Goal: Information Seeking & Learning: Learn about a topic

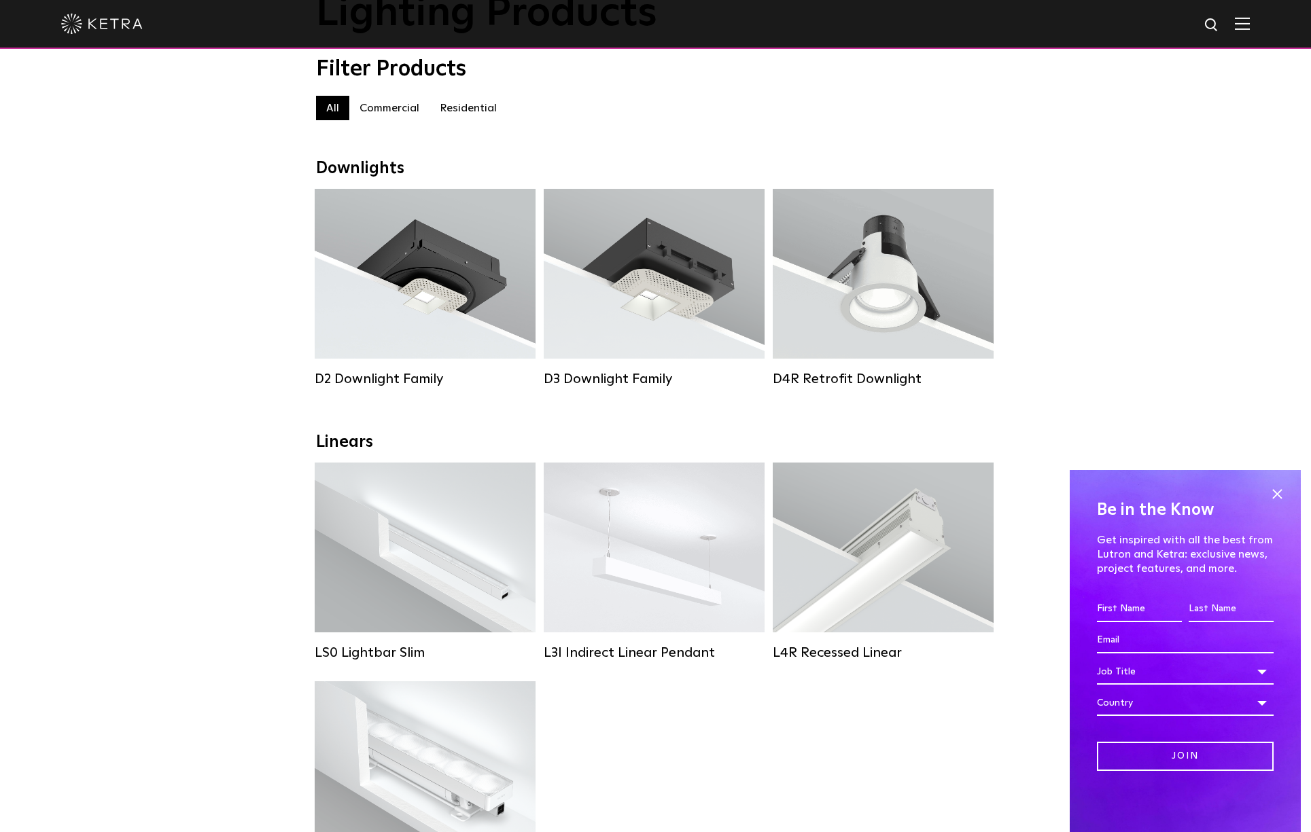
scroll to position [130, 0]
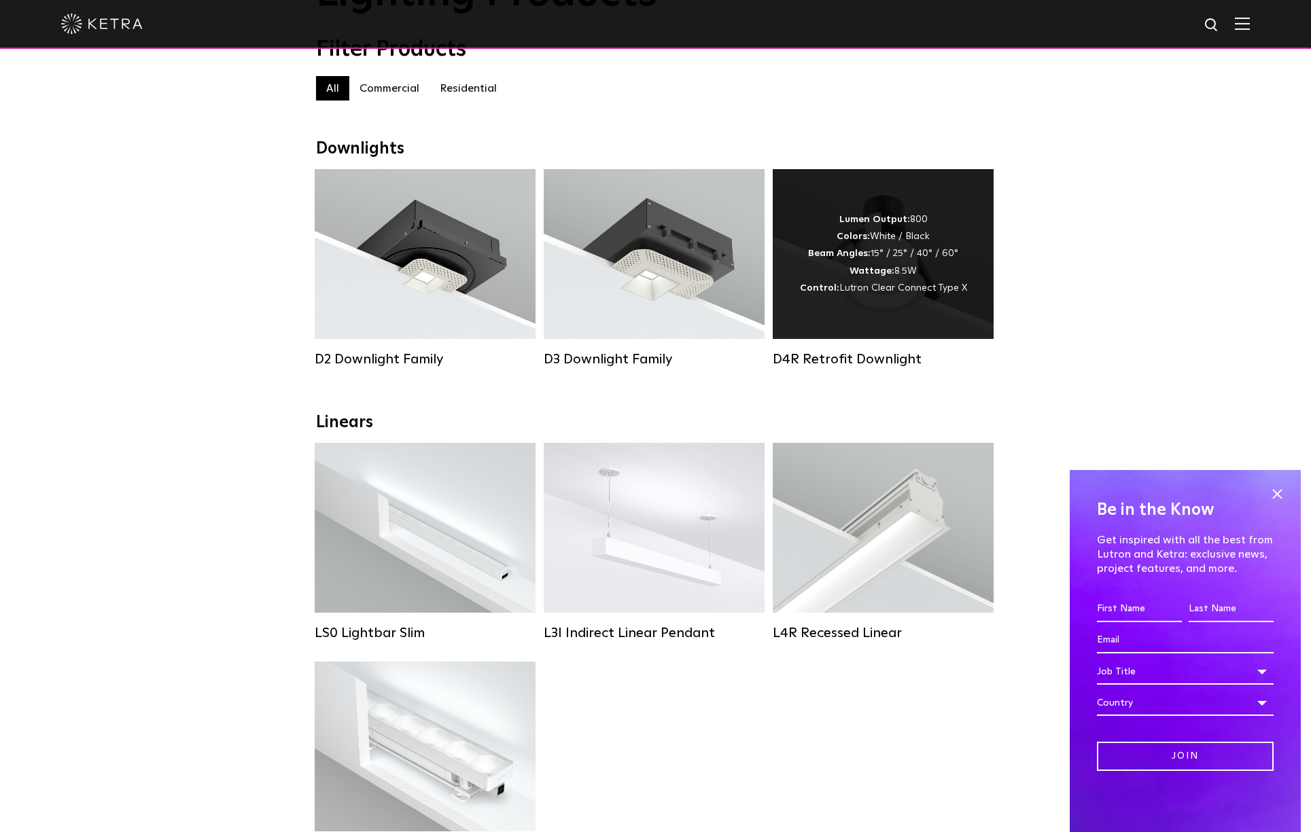
click at [858, 298] on div "Lumen Output: 800 Colors: White / Black Beam Angles: 15° / 25° / 40° / 60° Watt…" at bounding box center [883, 254] width 221 height 170
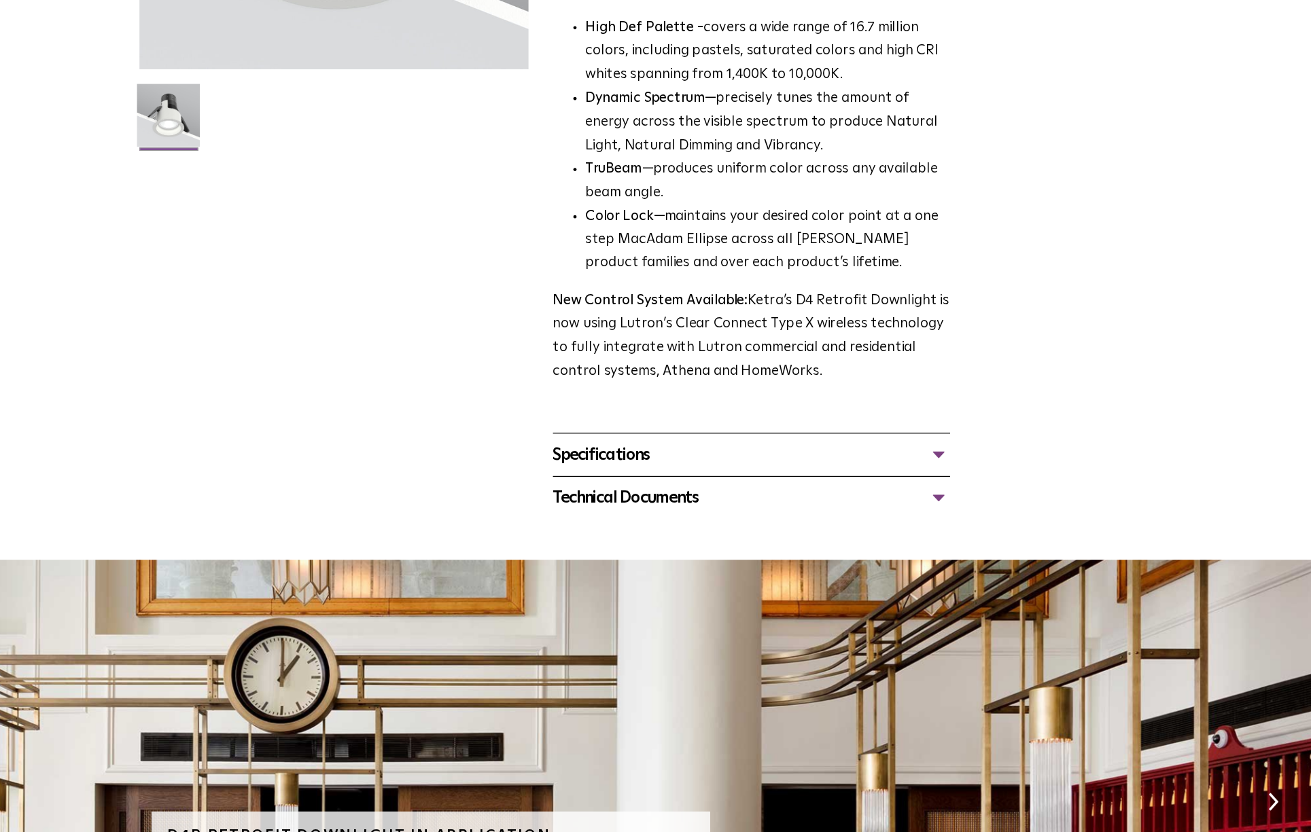
scroll to position [254, 0]
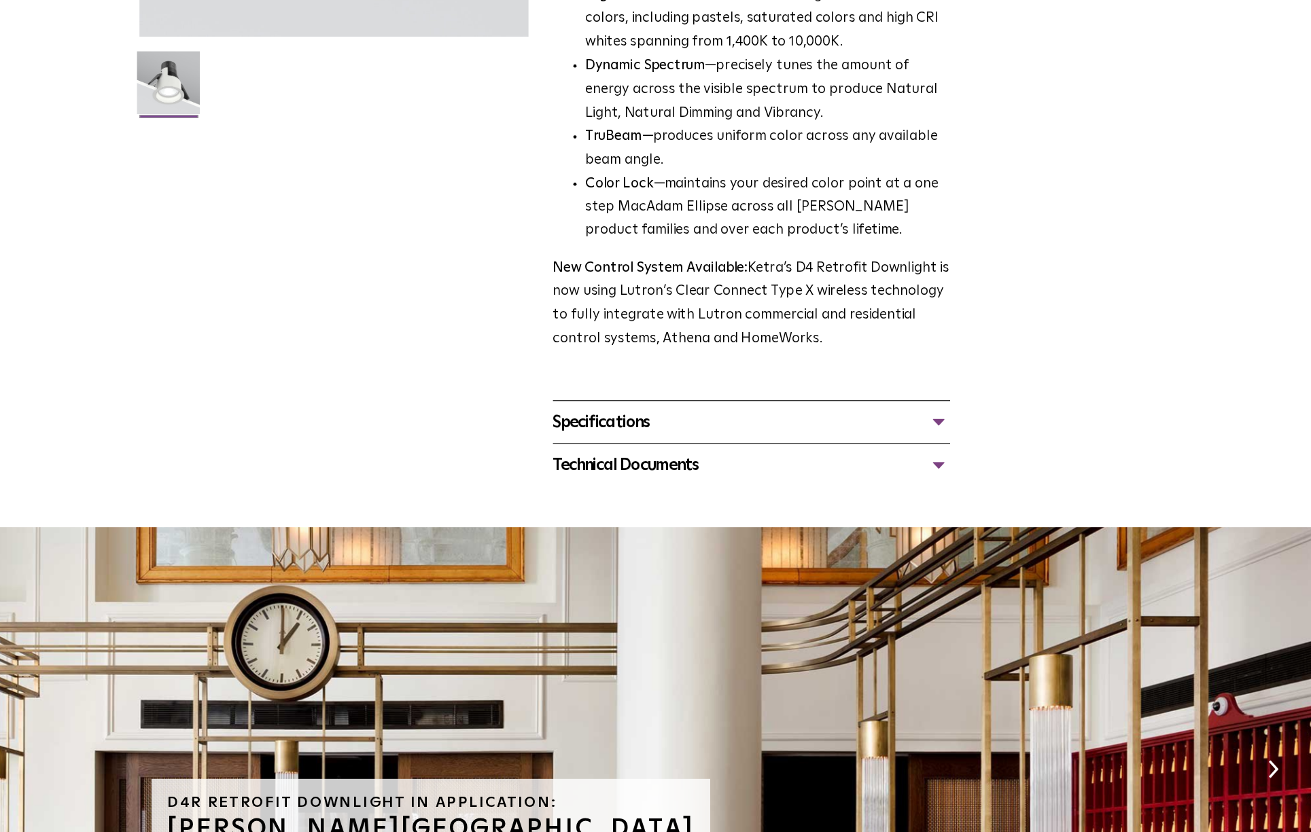
click at [932, 493] on div "Specifications" at bounding box center [826, 491] width 331 height 22
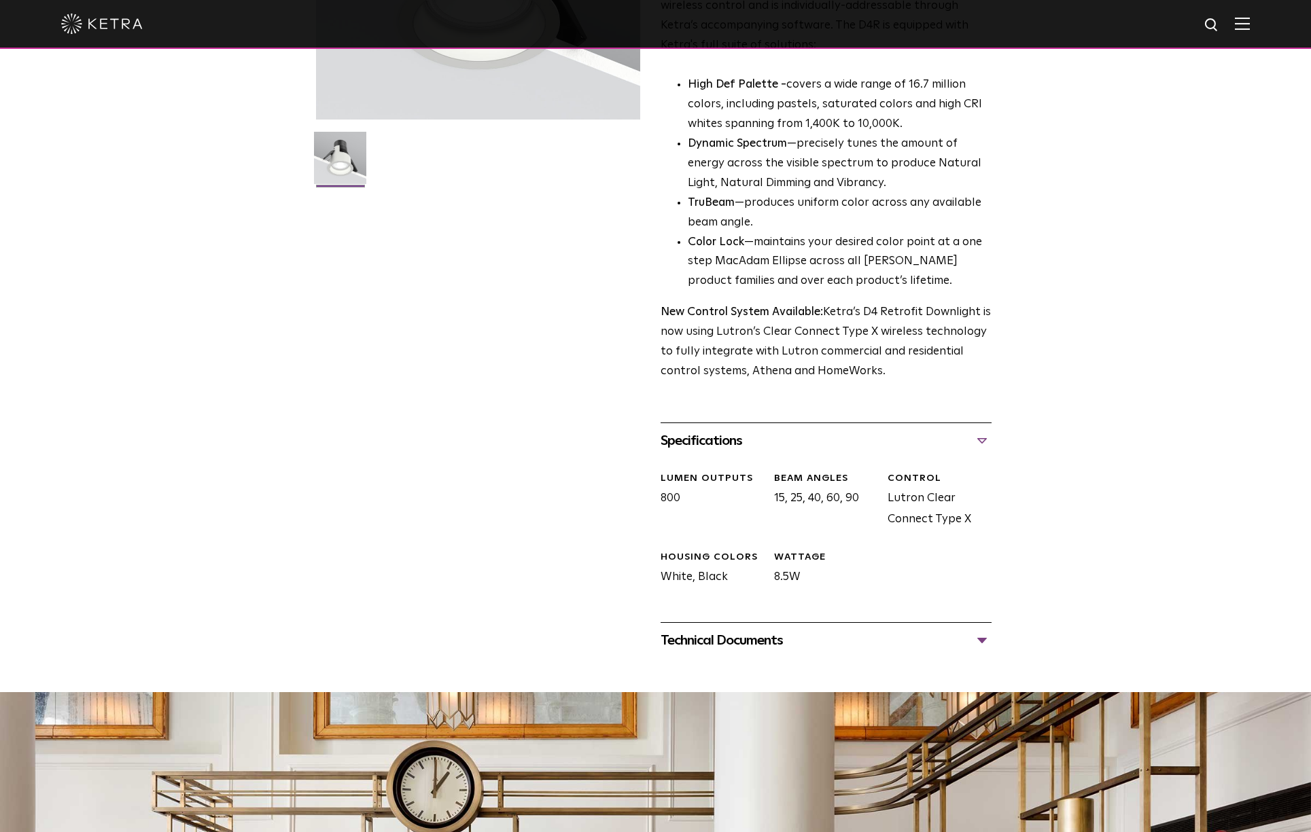
scroll to position [313, 0]
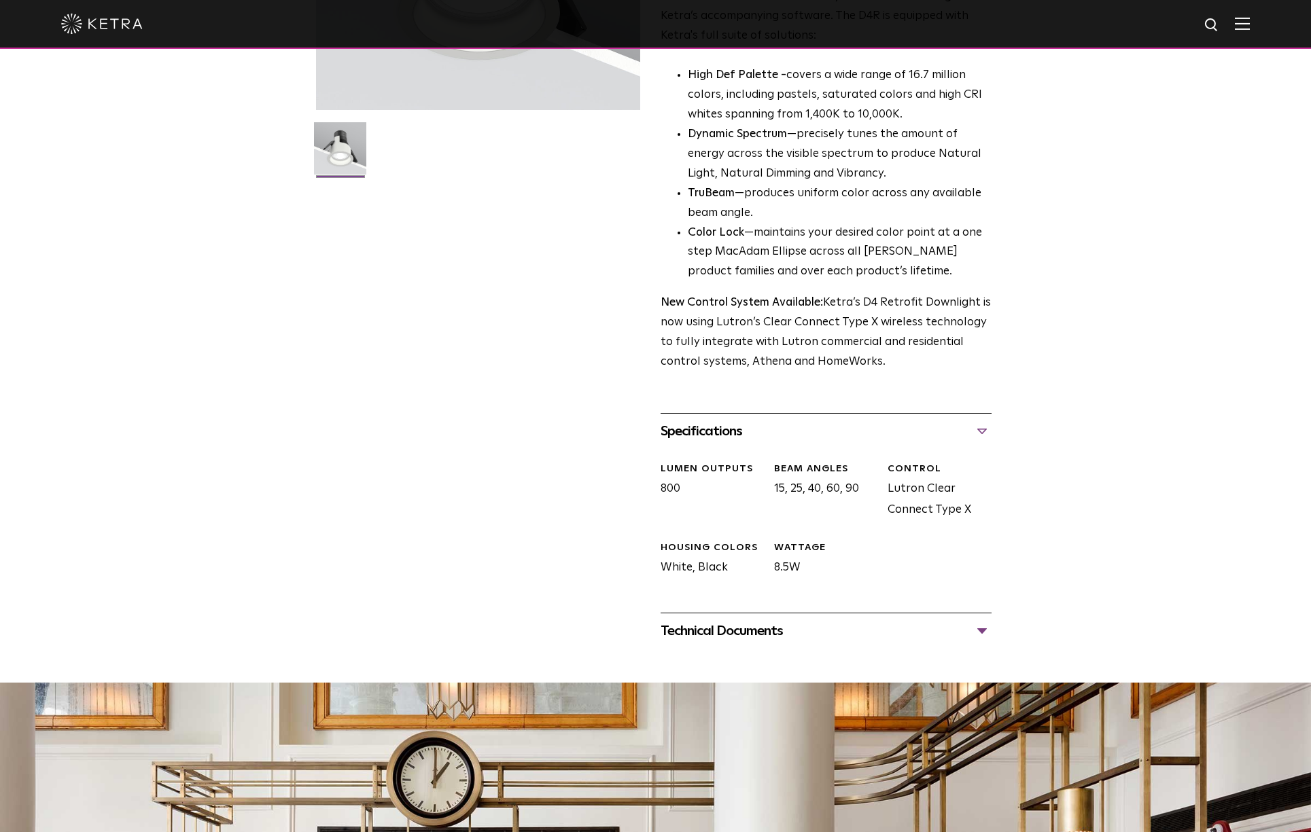
click at [979, 629] on div "Technical Documents" at bounding box center [826, 631] width 331 height 22
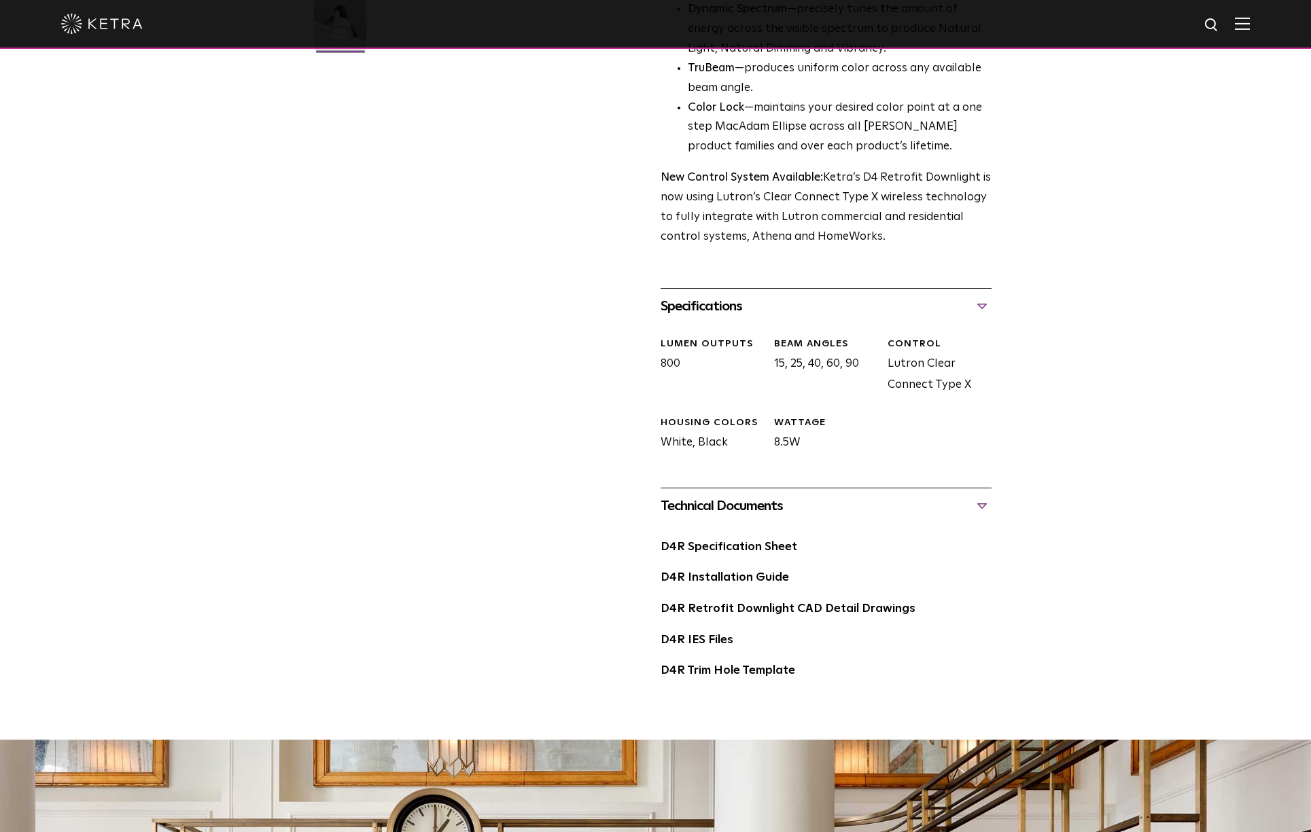
scroll to position [509, 0]
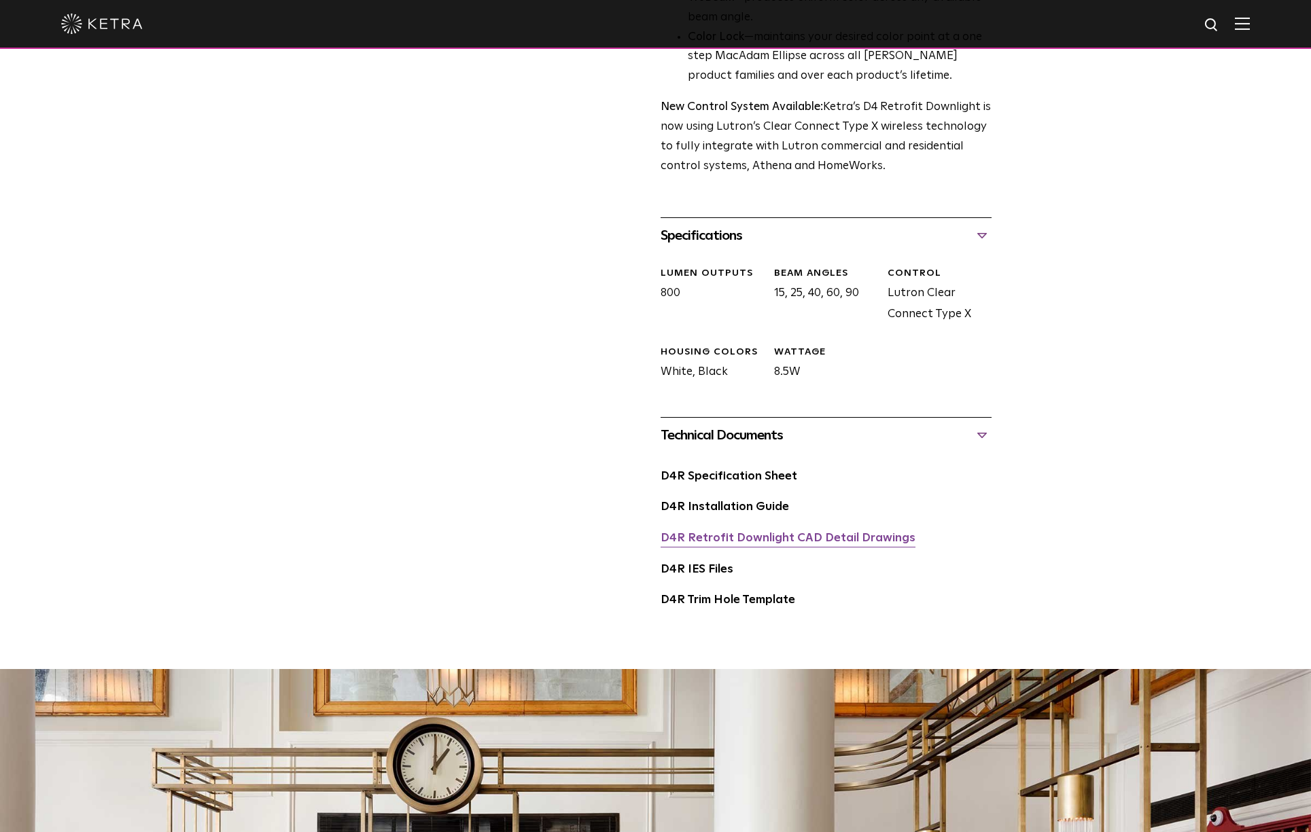
click at [750, 535] on link "D4R Retrofit Downlight CAD Detail Drawings" at bounding box center [788, 539] width 255 height 12
click at [750, 507] on link "D4R Installation Guide" at bounding box center [725, 508] width 128 height 12
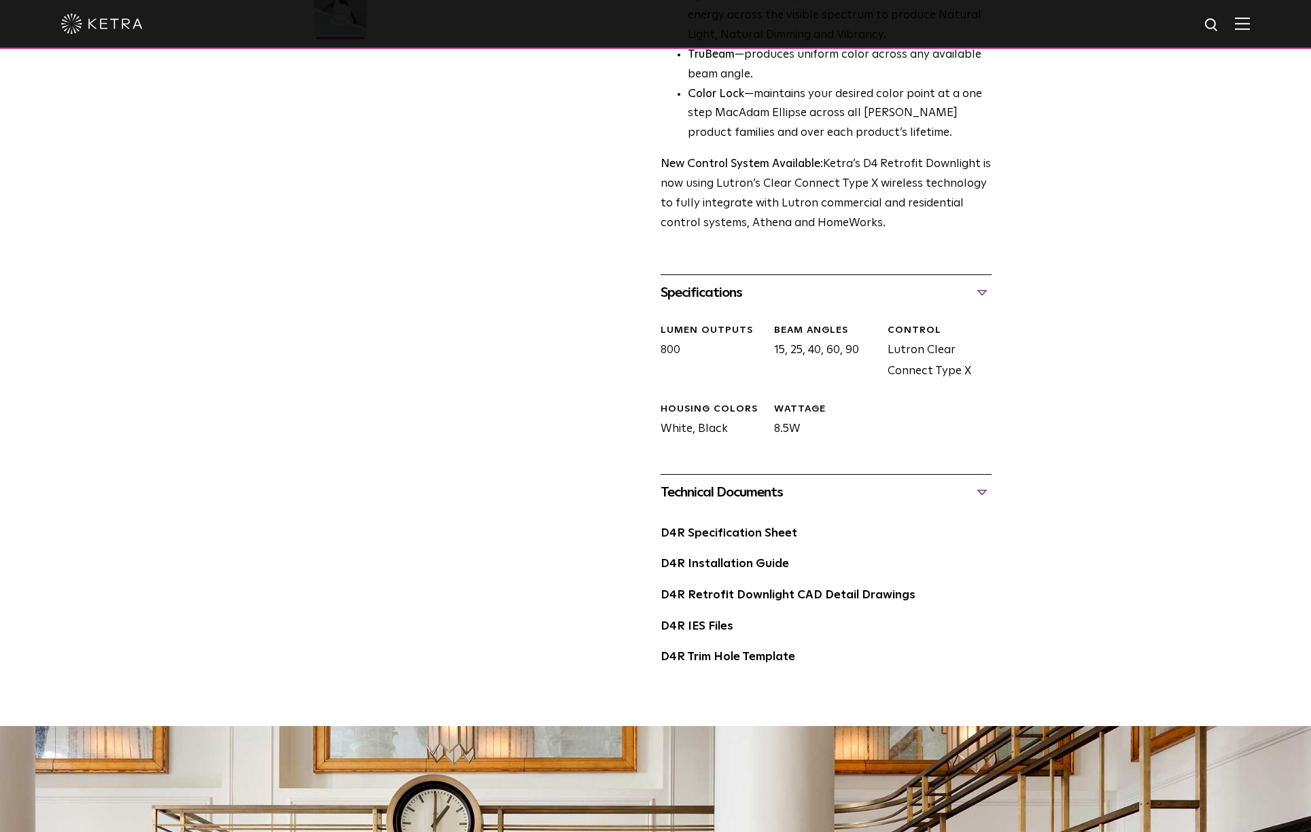
scroll to position [461, 0]
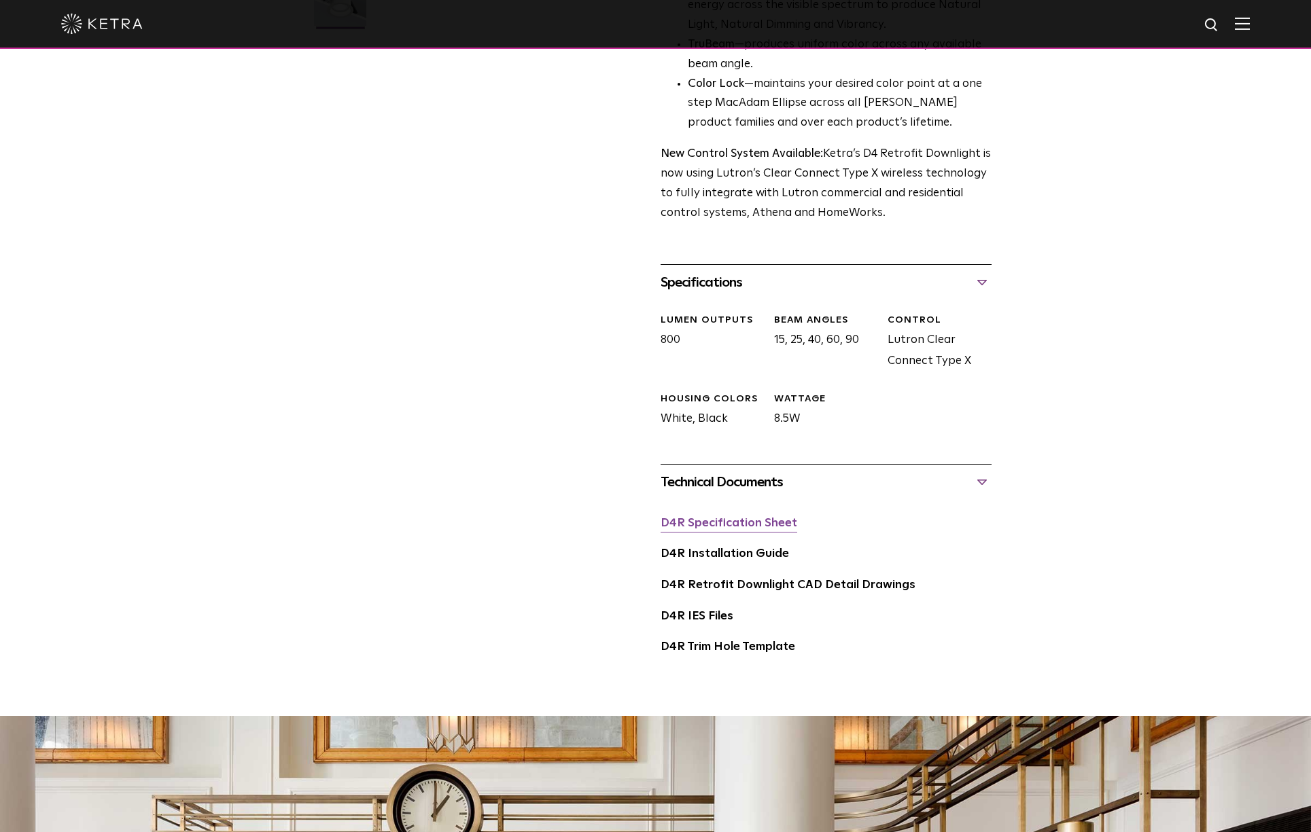
click at [781, 523] on link "D4R Specification Sheet" at bounding box center [729, 524] width 137 height 12
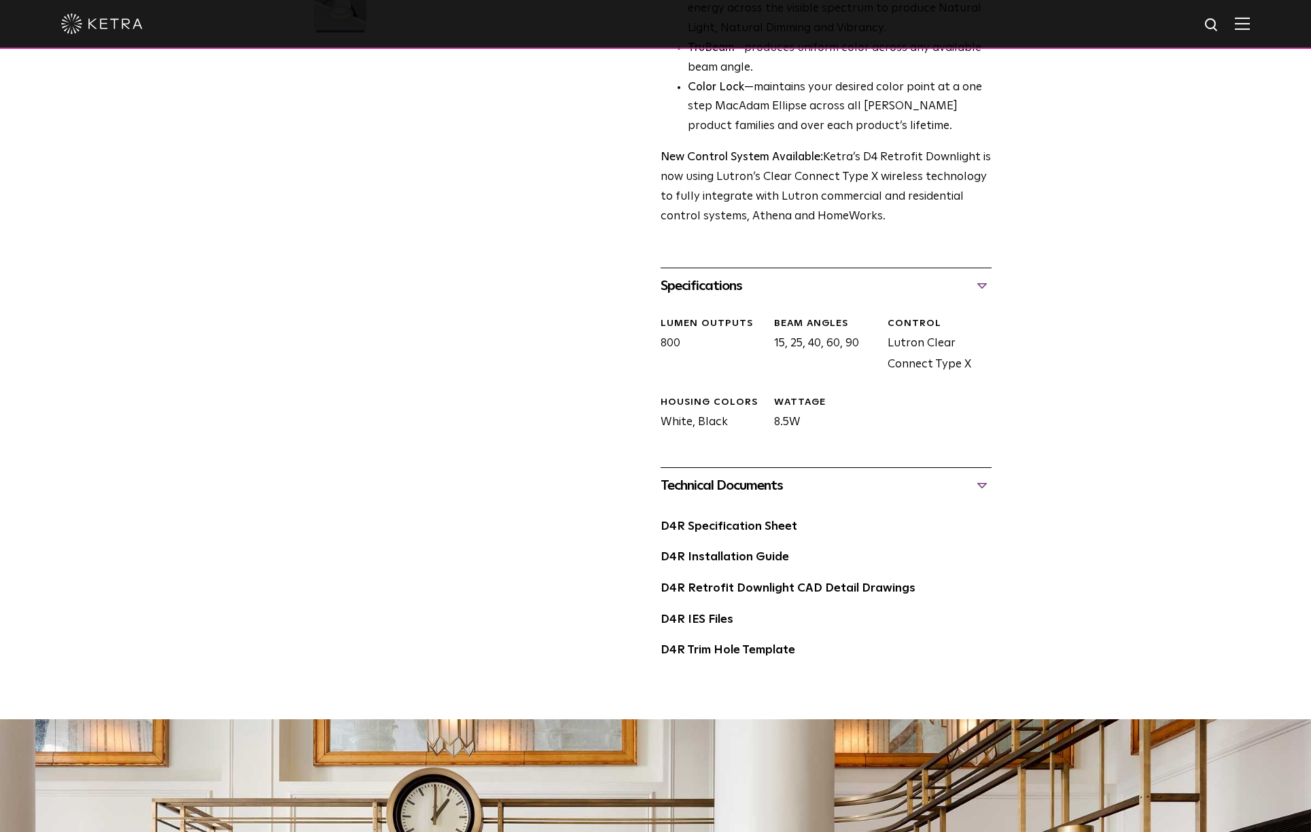
scroll to position [0, 0]
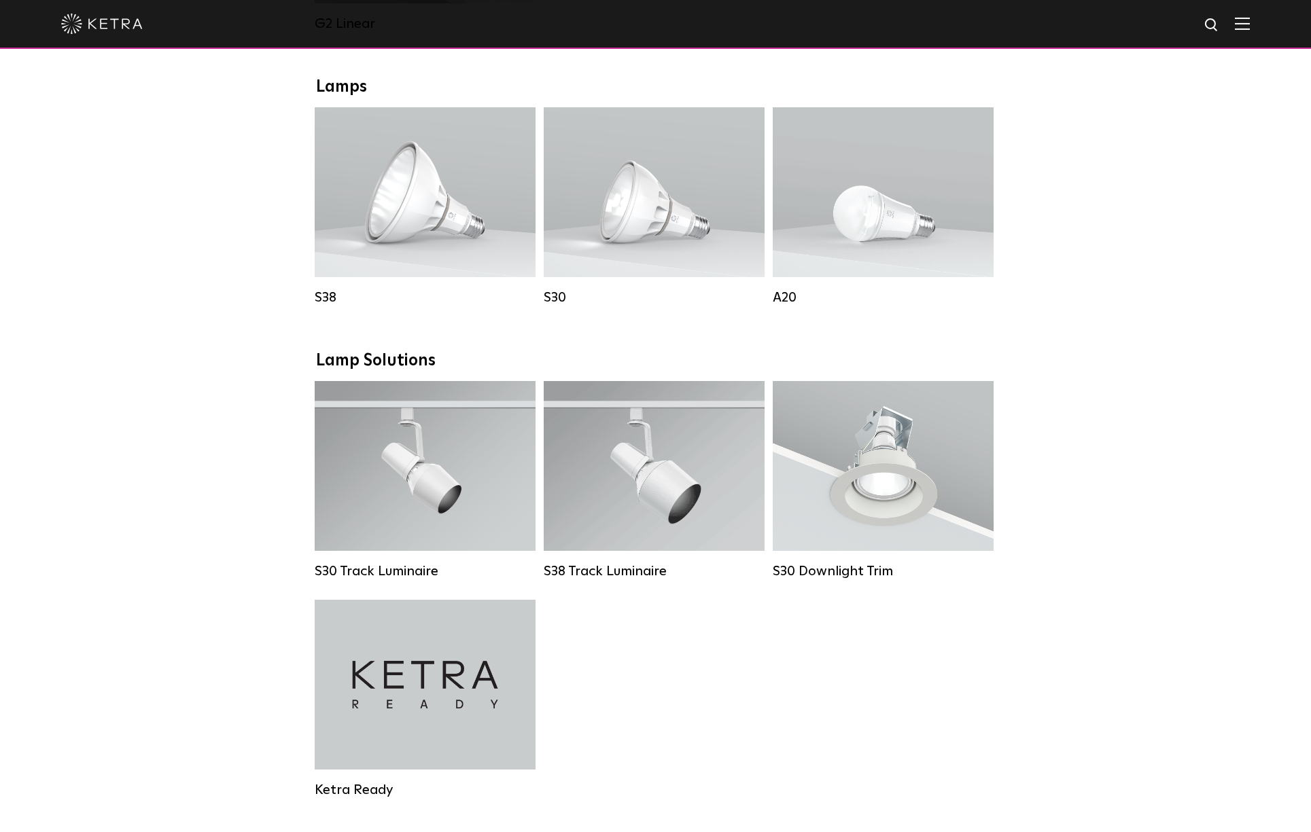
scroll to position [964, 0]
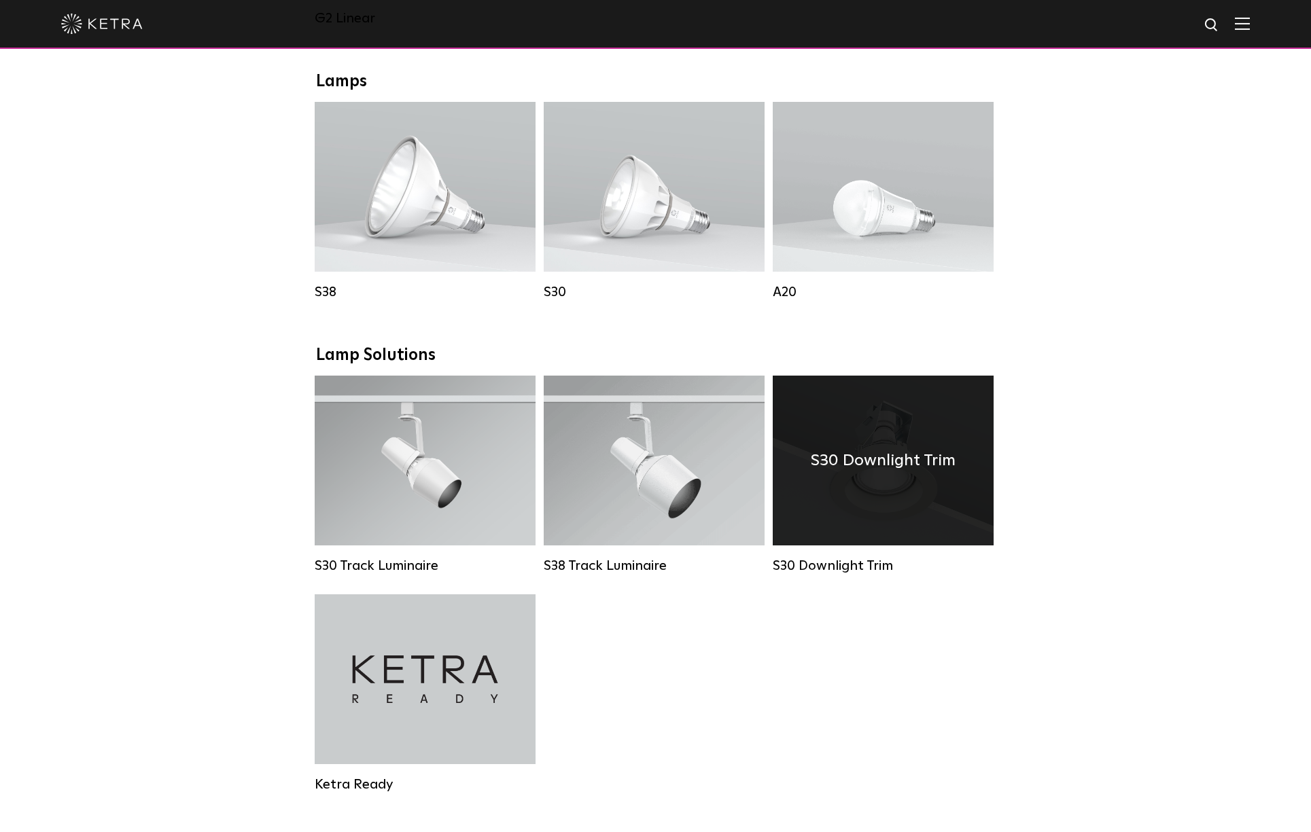
click at [854, 478] on div "S30 Downlight Trim" at bounding box center [883, 461] width 221 height 170
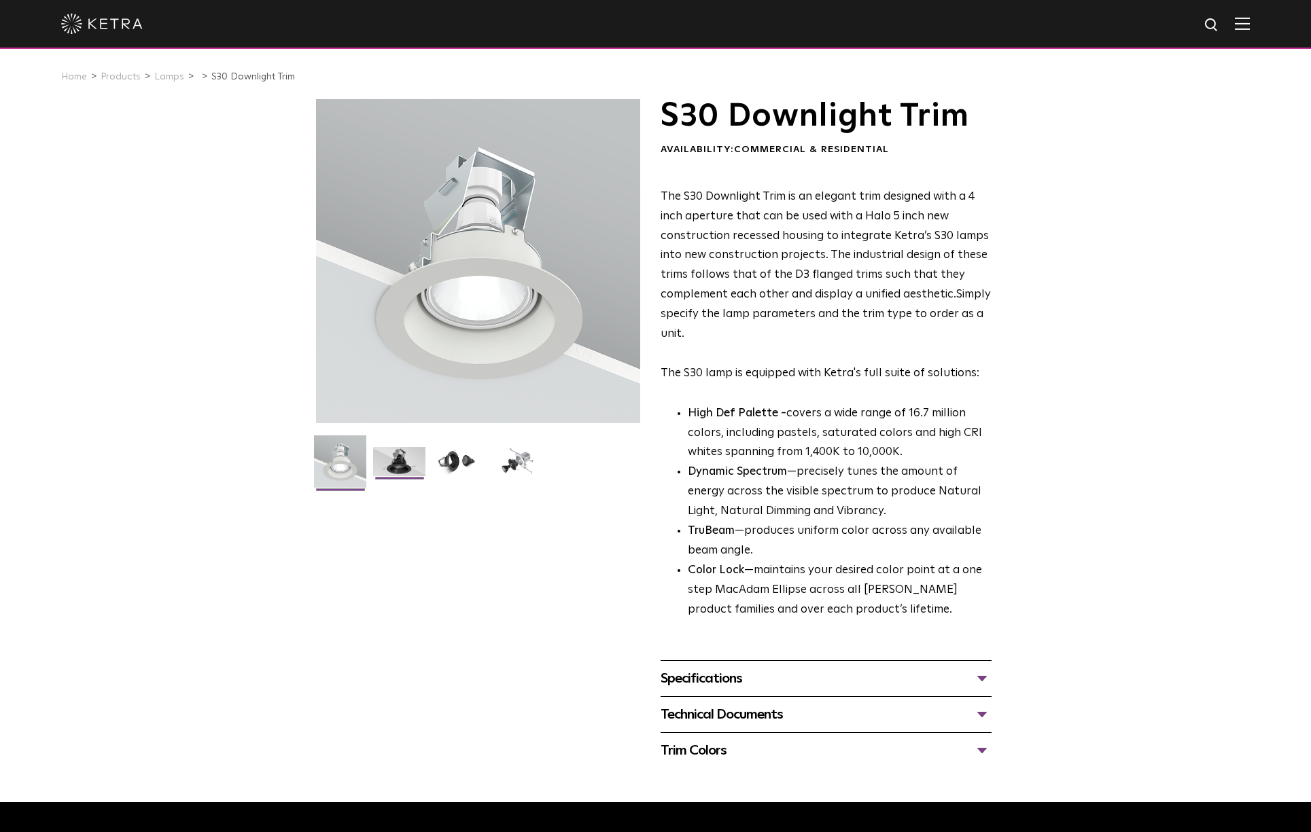
click at [398, 461] on img at bounding box center [399, 466] width 52 height 39
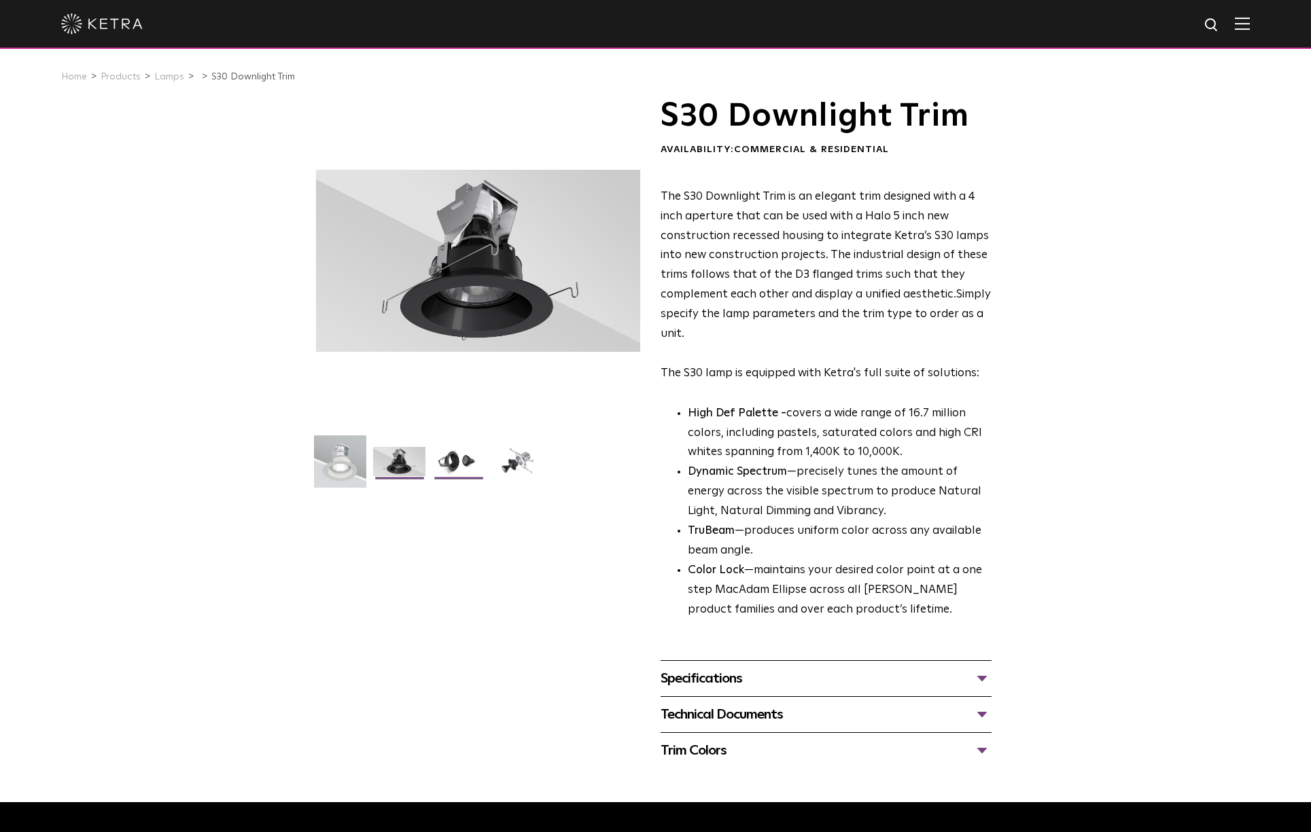
click at [446, 460] on img at bounding box center [458, 466] width 52 height 39
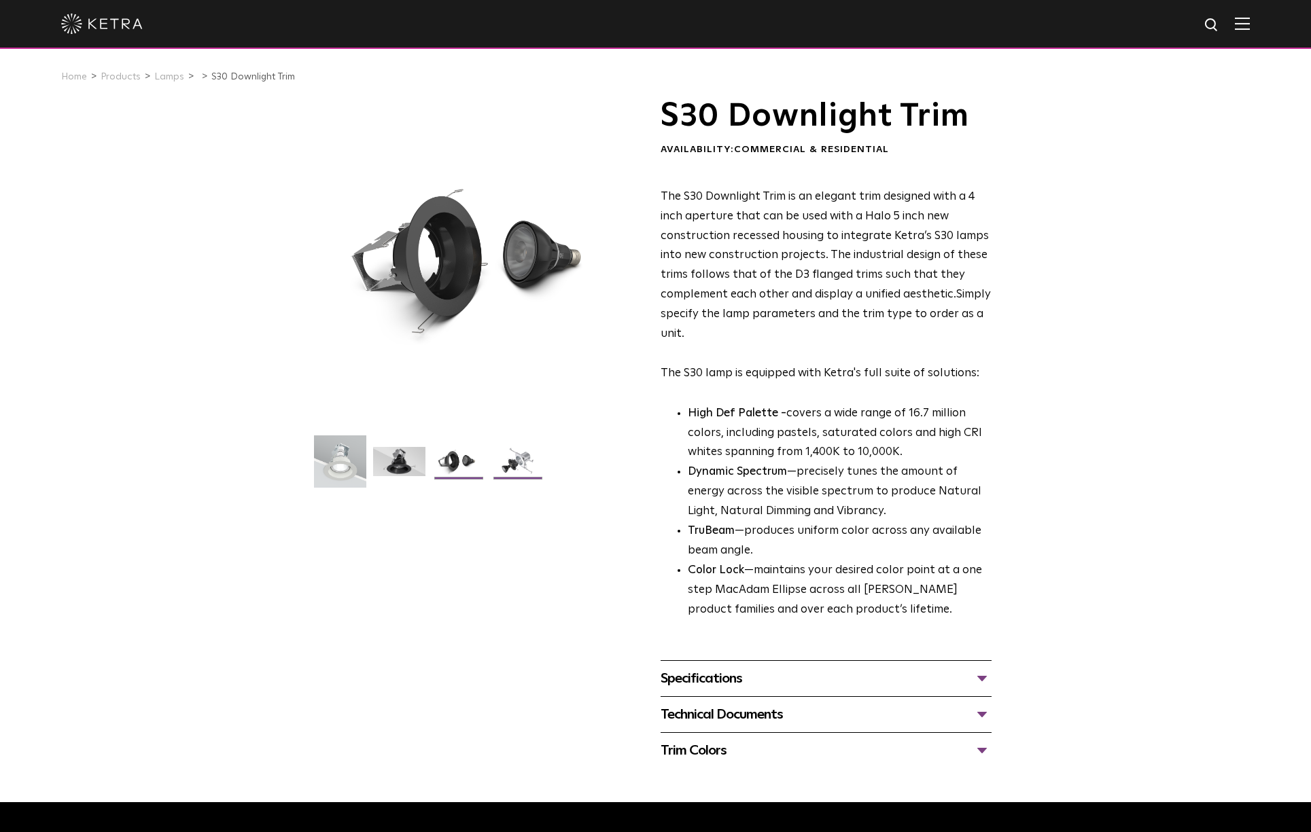
click at [525, 462] on img at bounding box center [517, 466] width 52 height 39
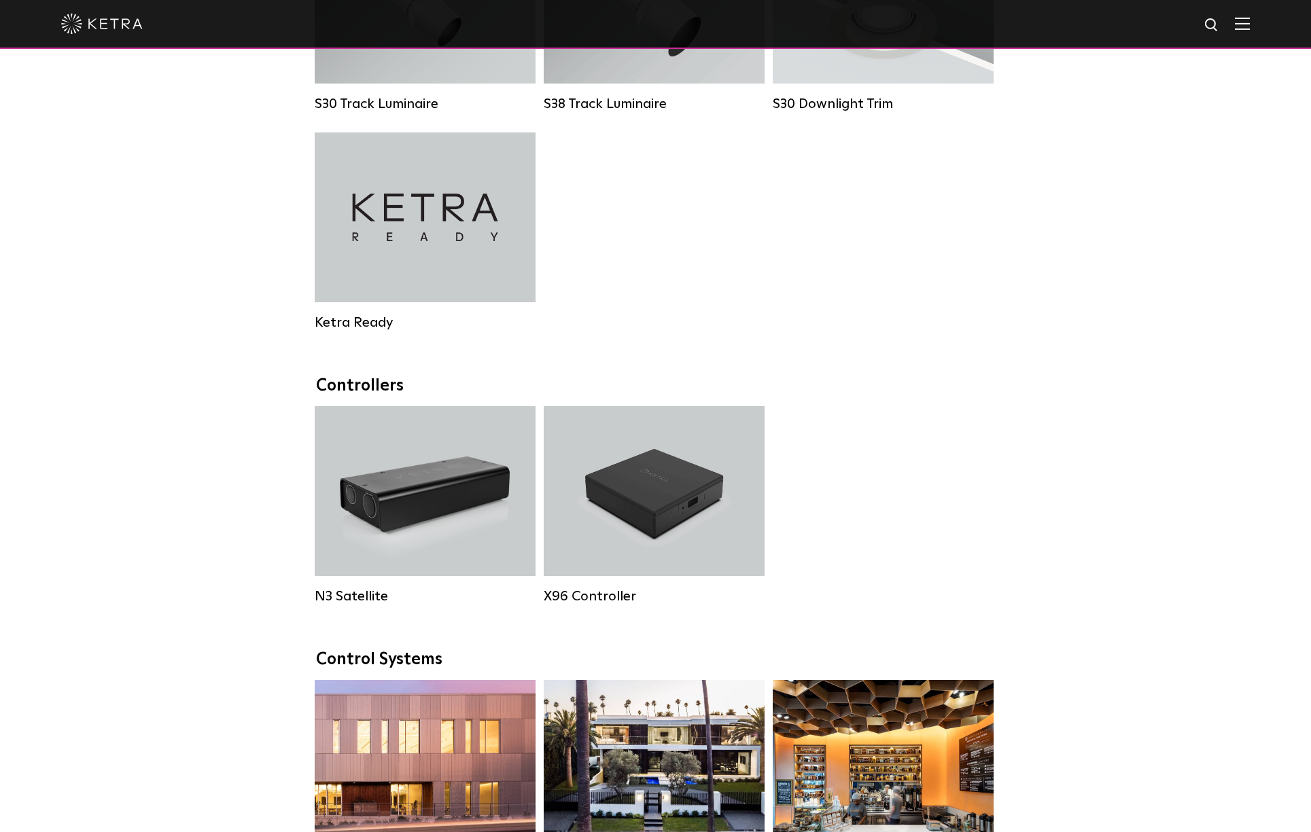
scroll to position [1469, 0]
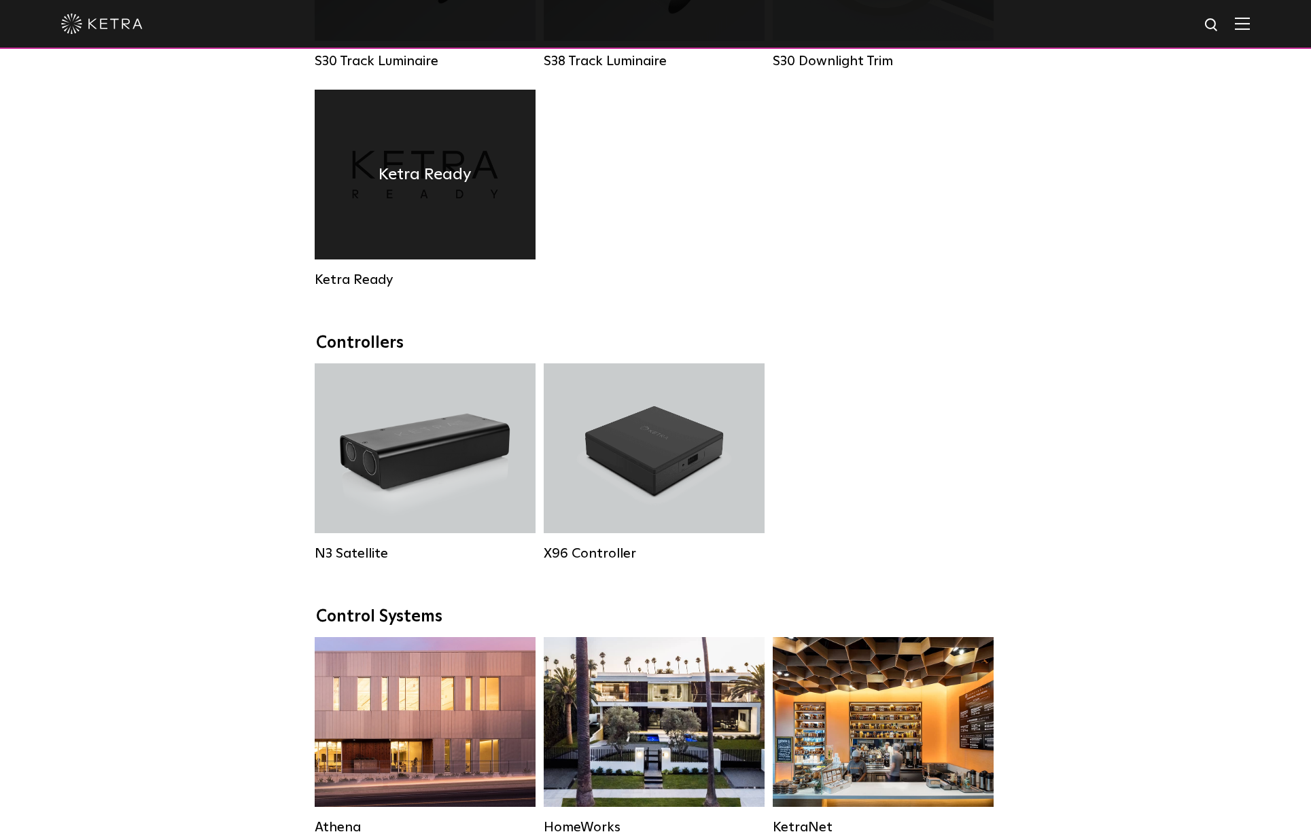
click at [406, 165] on h4 "Ketra Ready" at bounding box center [425, 175] width 93 height 26
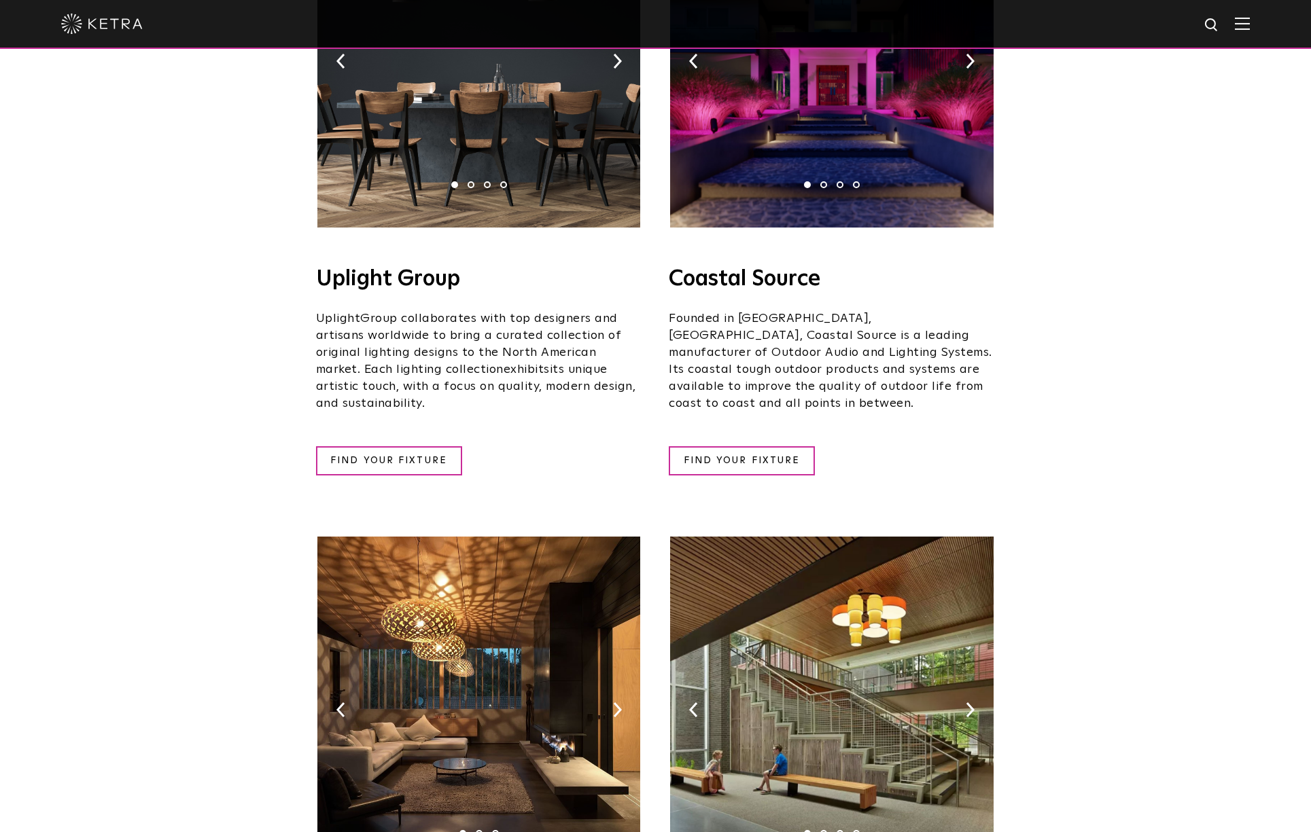
scroll to position [338, 0]
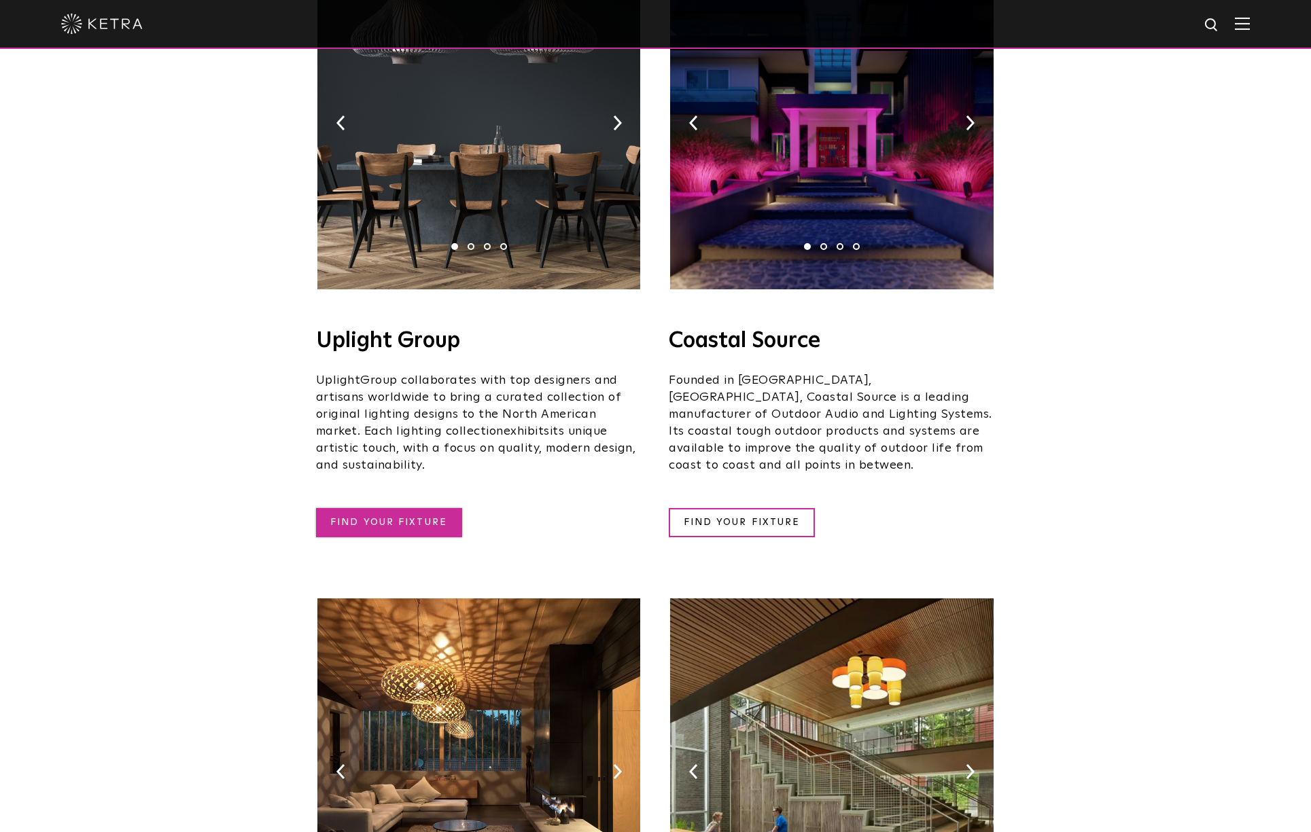
click at [357, 508] on link "FIND YOUR FIXTURE" at bounding box center [389, 522] width 146 height 29
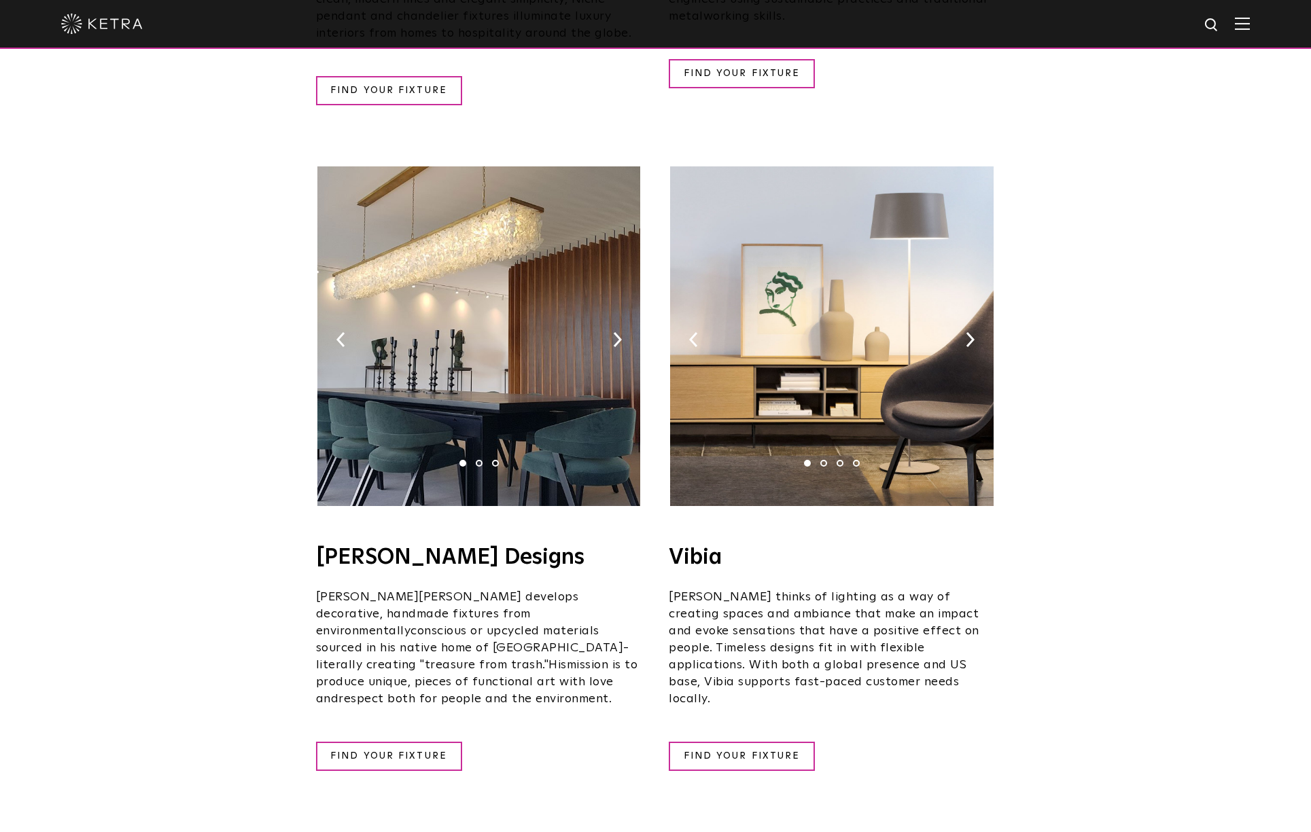
scroll to position [2135, 0]
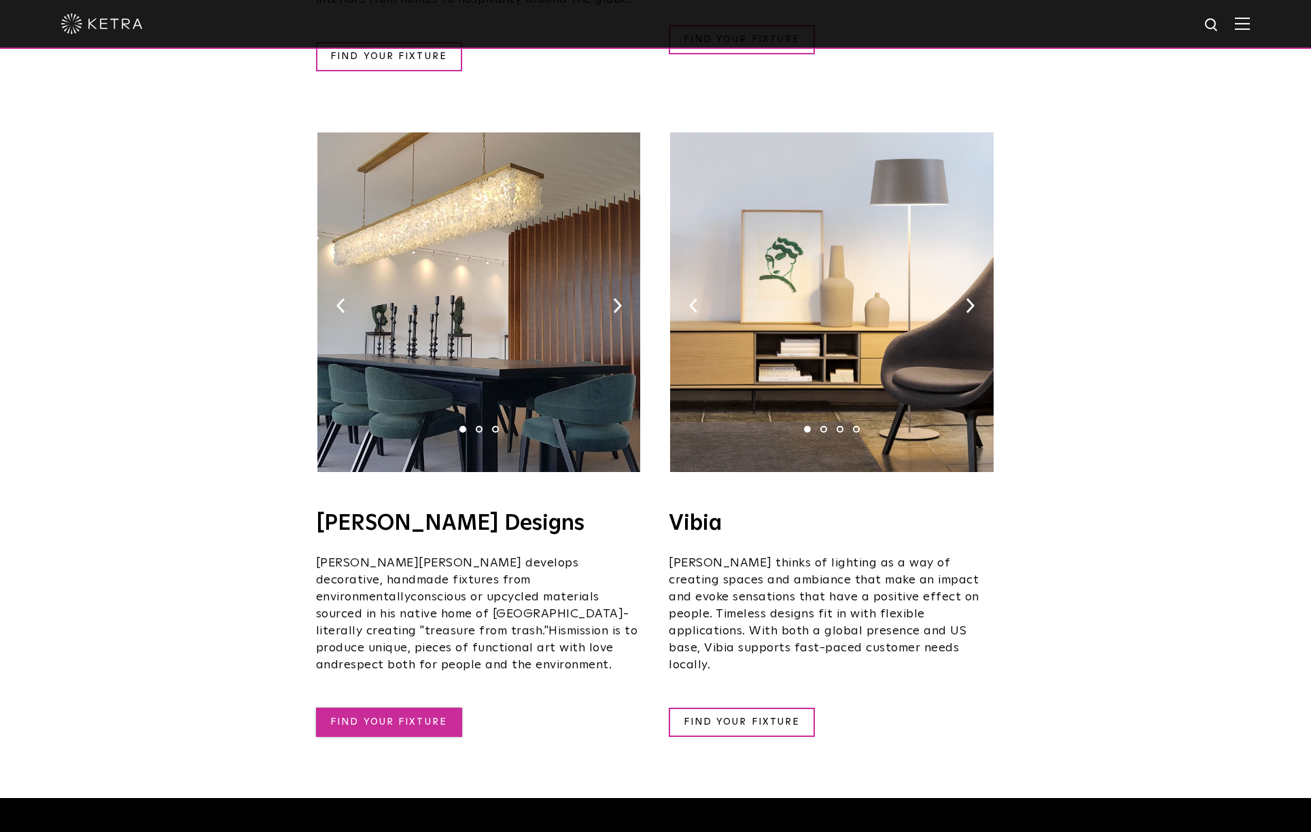
click at [393, 708] on link "FIND YOUR FIXTURE" at bounding box center [389, 722] width 146 height 29
click at [434, 339] on img at bounding box center [478, 303] width 323 height 340
click at [366, 708] on link "FIND YOUR FIXTURE" at bounding box center [389, 722] width 146 height 29
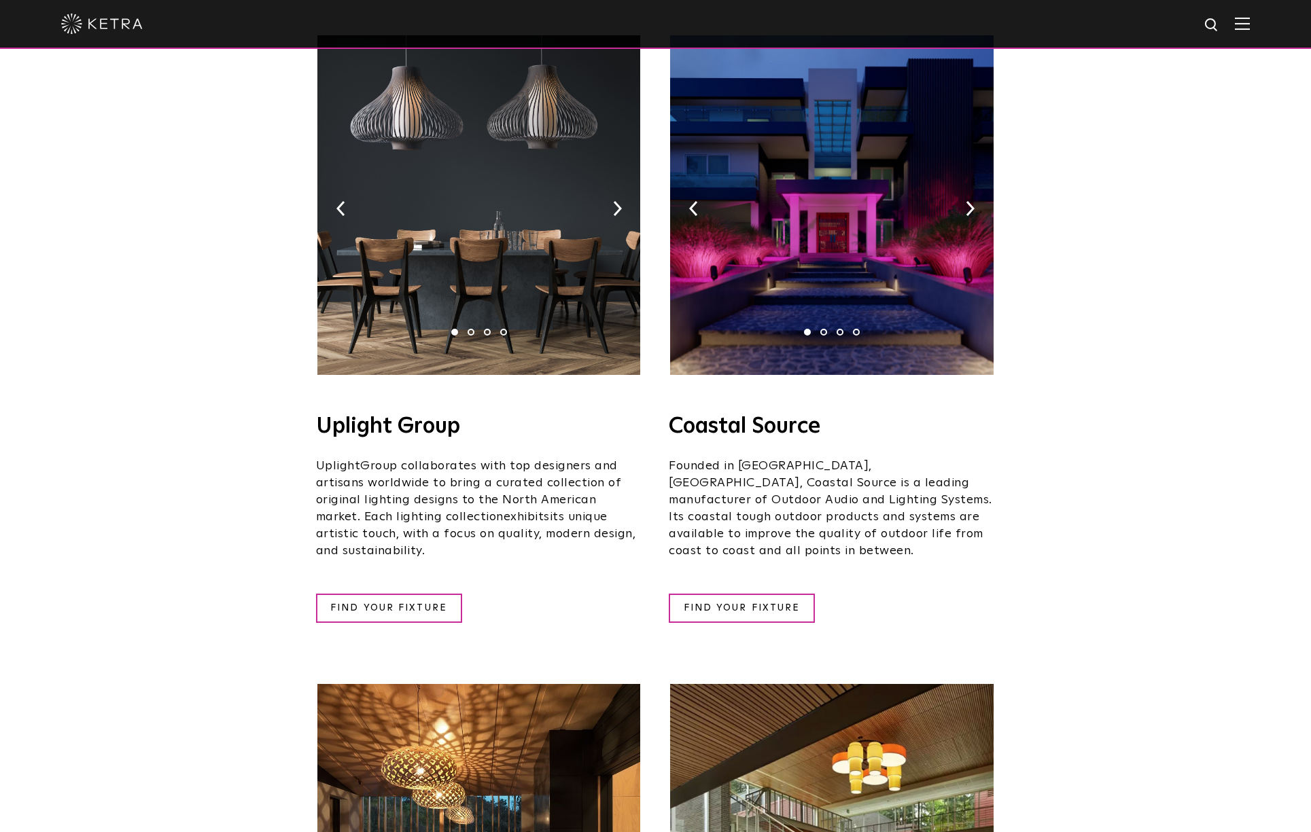
scroll to position [0, 0]
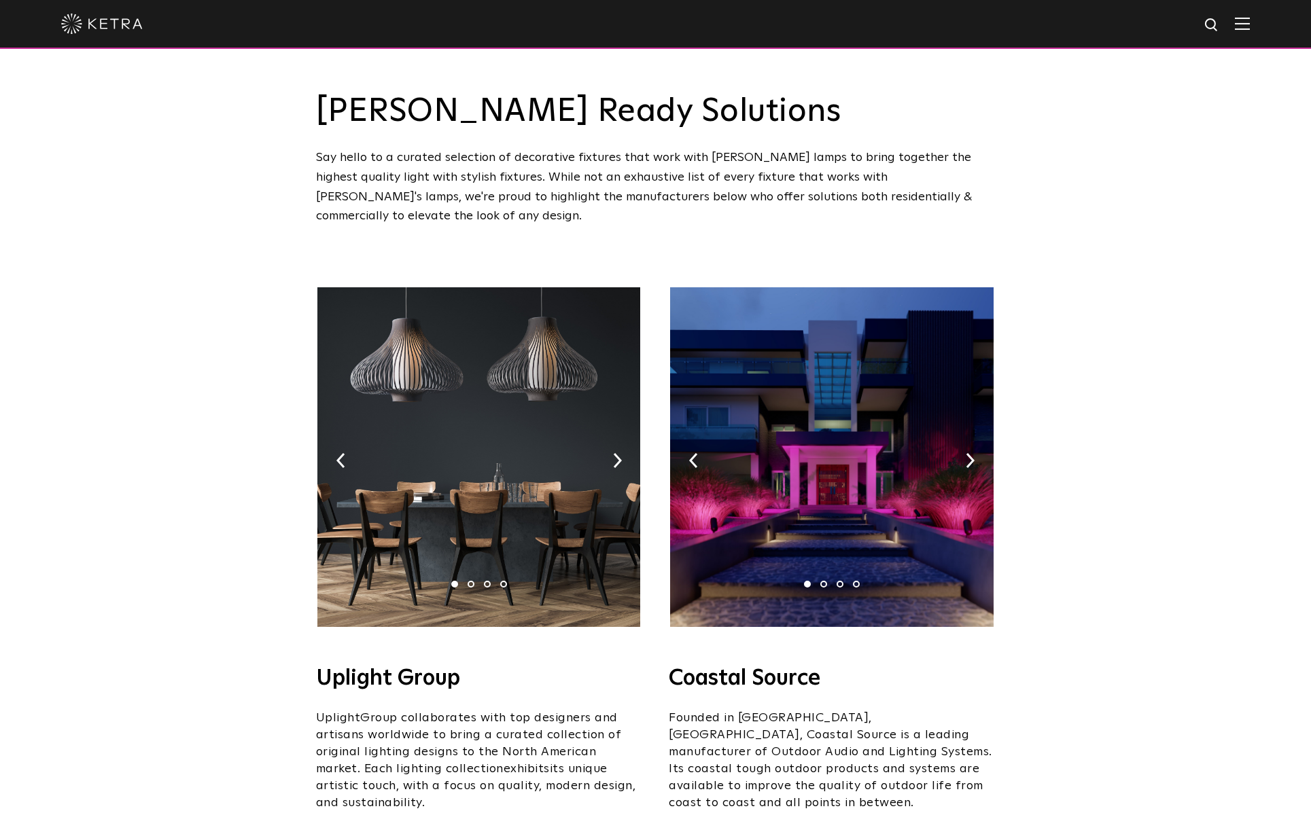
click at [1244, 24] on img at bounding box center [1242, 23] width 15 height 13
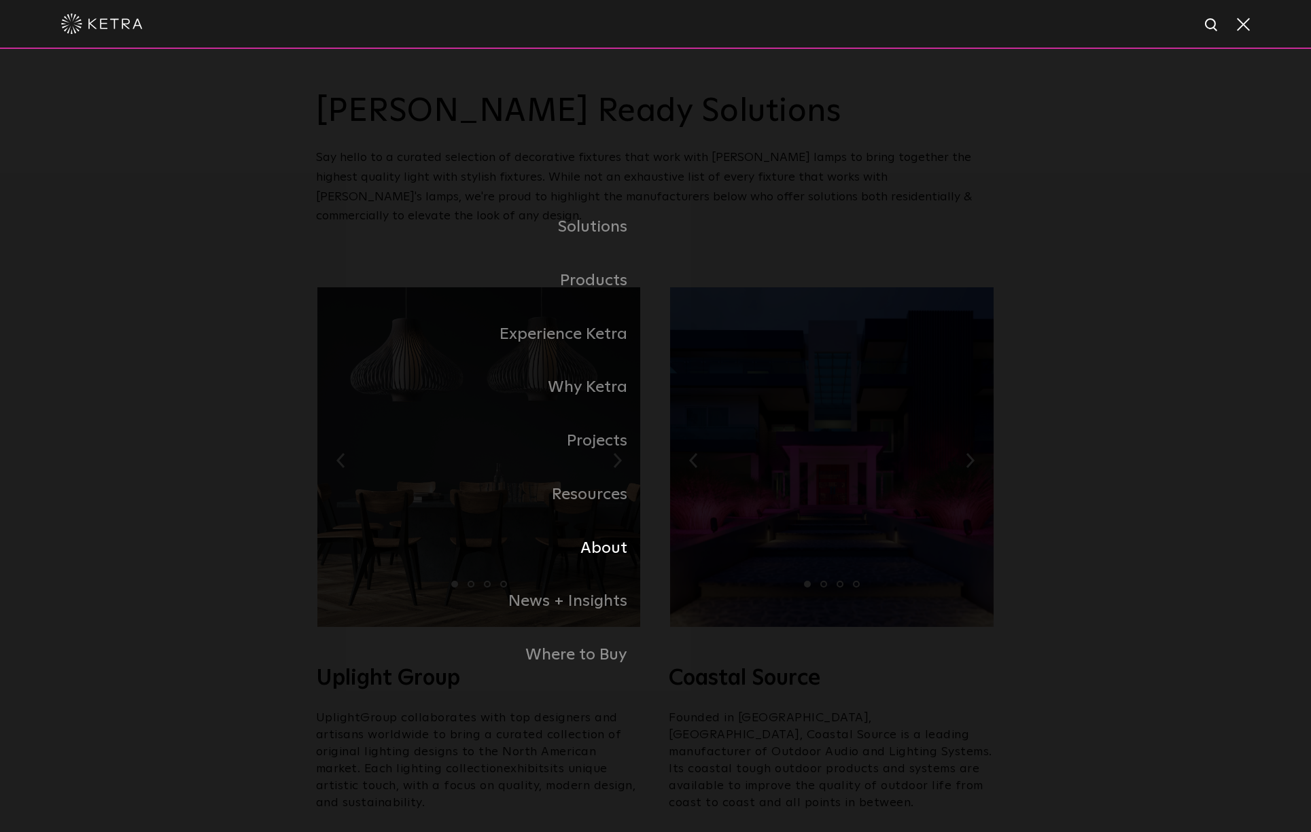
click at [595, 547] on link "About" at bounding box center [486, 549] width 340 height 54
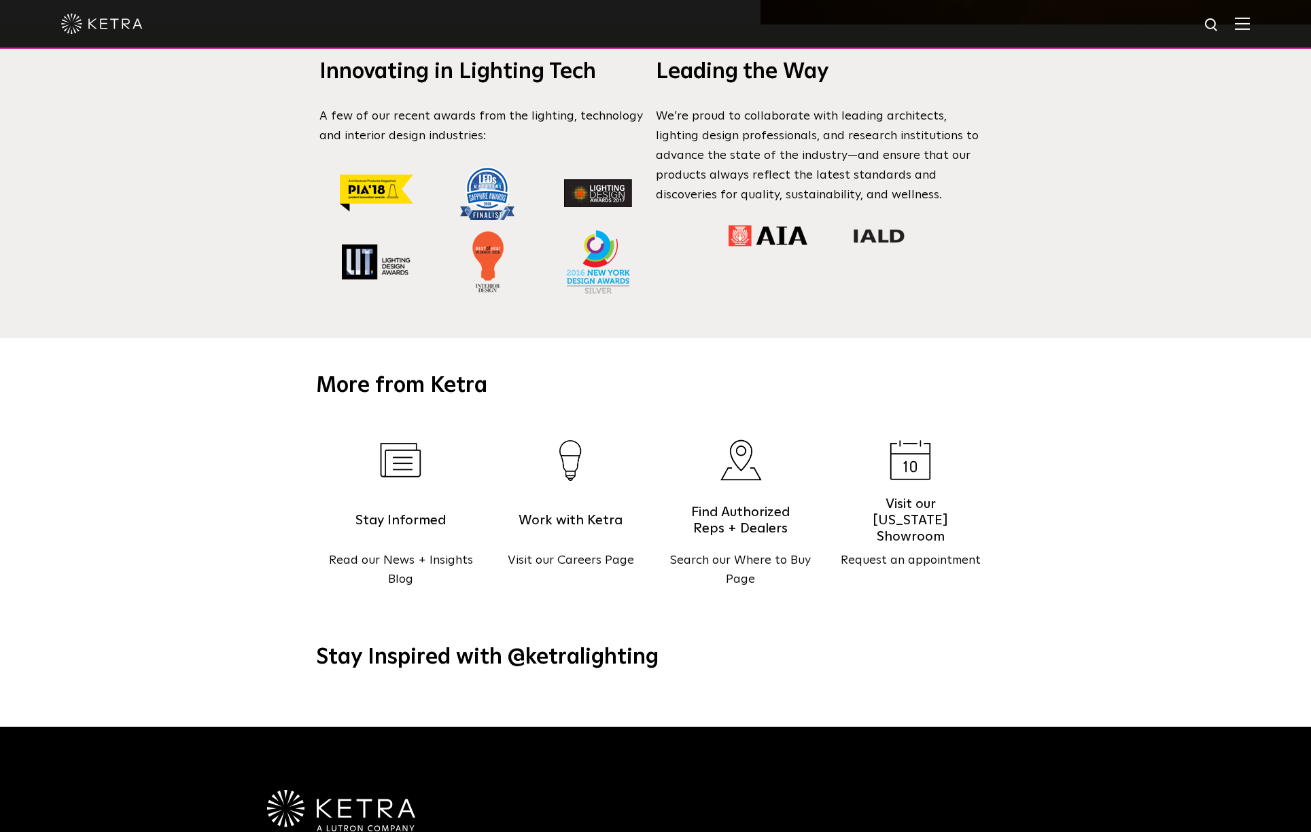
scroll to position [1462, 0]
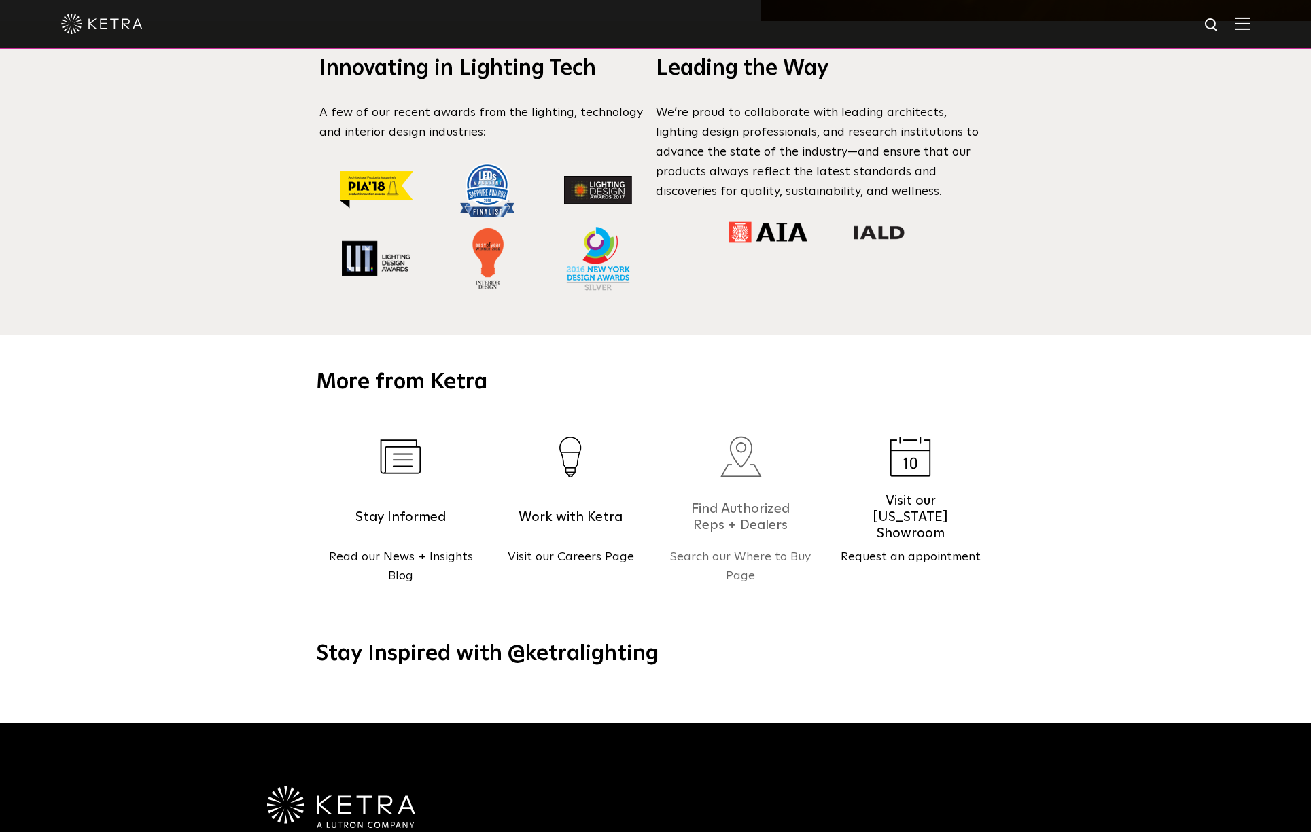
click at [728, 479] on link "Find Authorized Reps + Dealers Search our Where to Buy Page" at bounding box center [741, 513] width 170 height 190
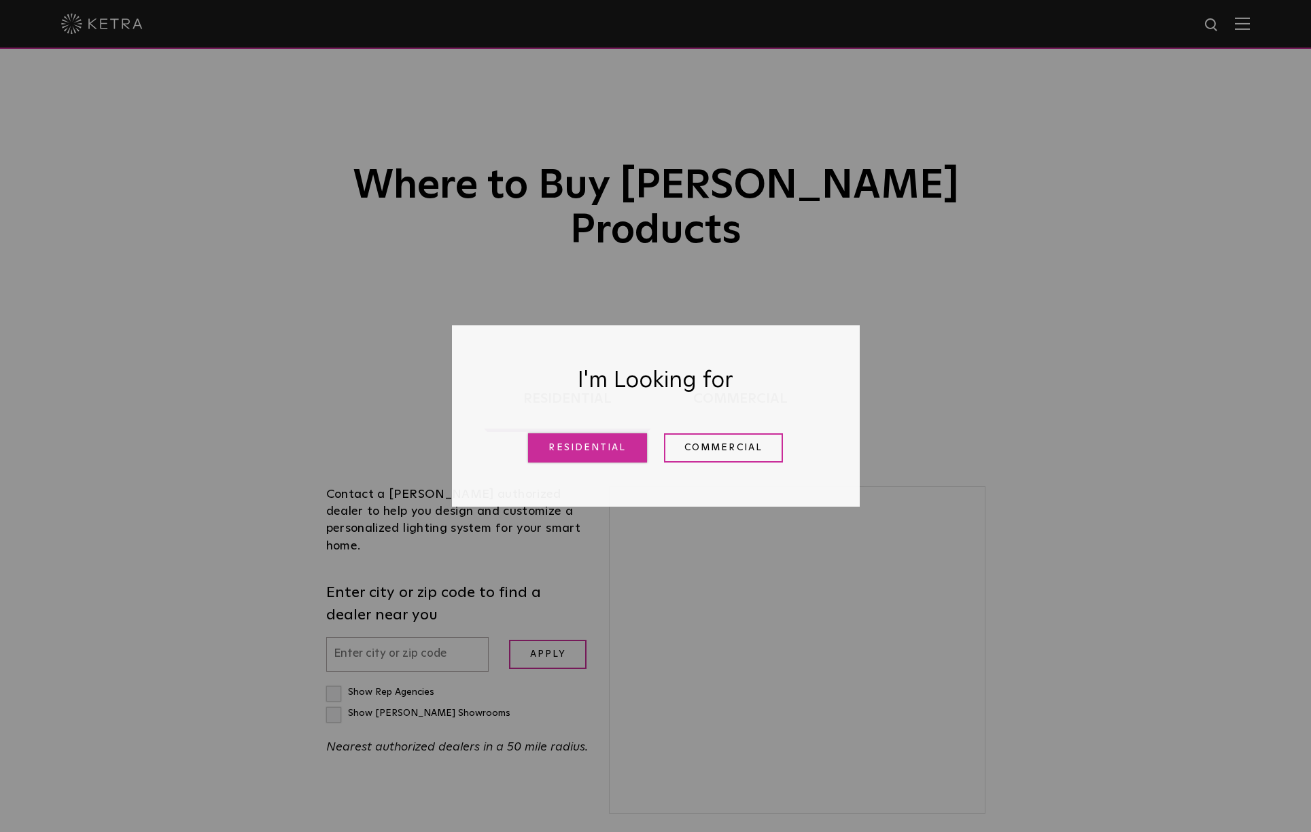
click at [603, 455] on link "Residential" at bounding box center [587, 448] width 119 height 29
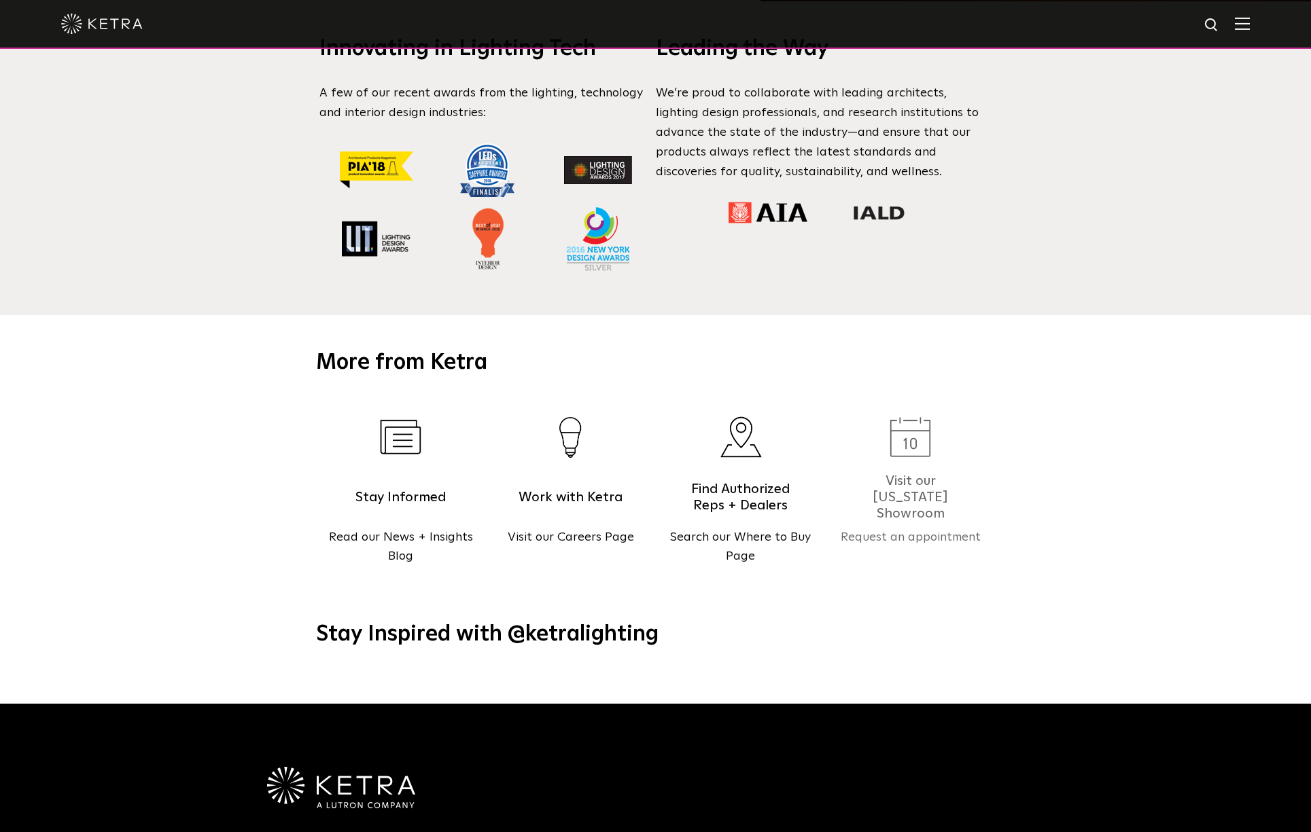
click at [909, 438] on img at bounding box center [910, 437] width 41 height 40
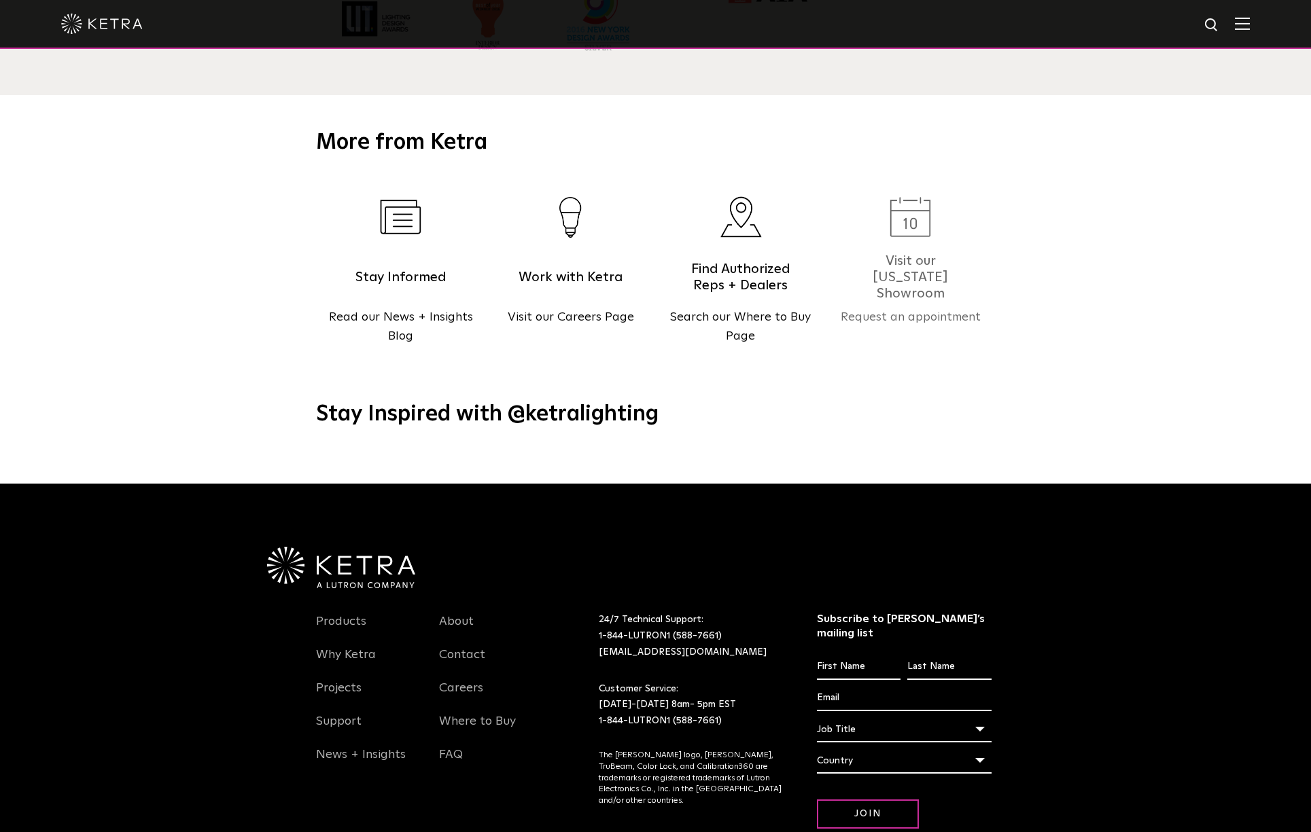
scroll to position [1748, 0]
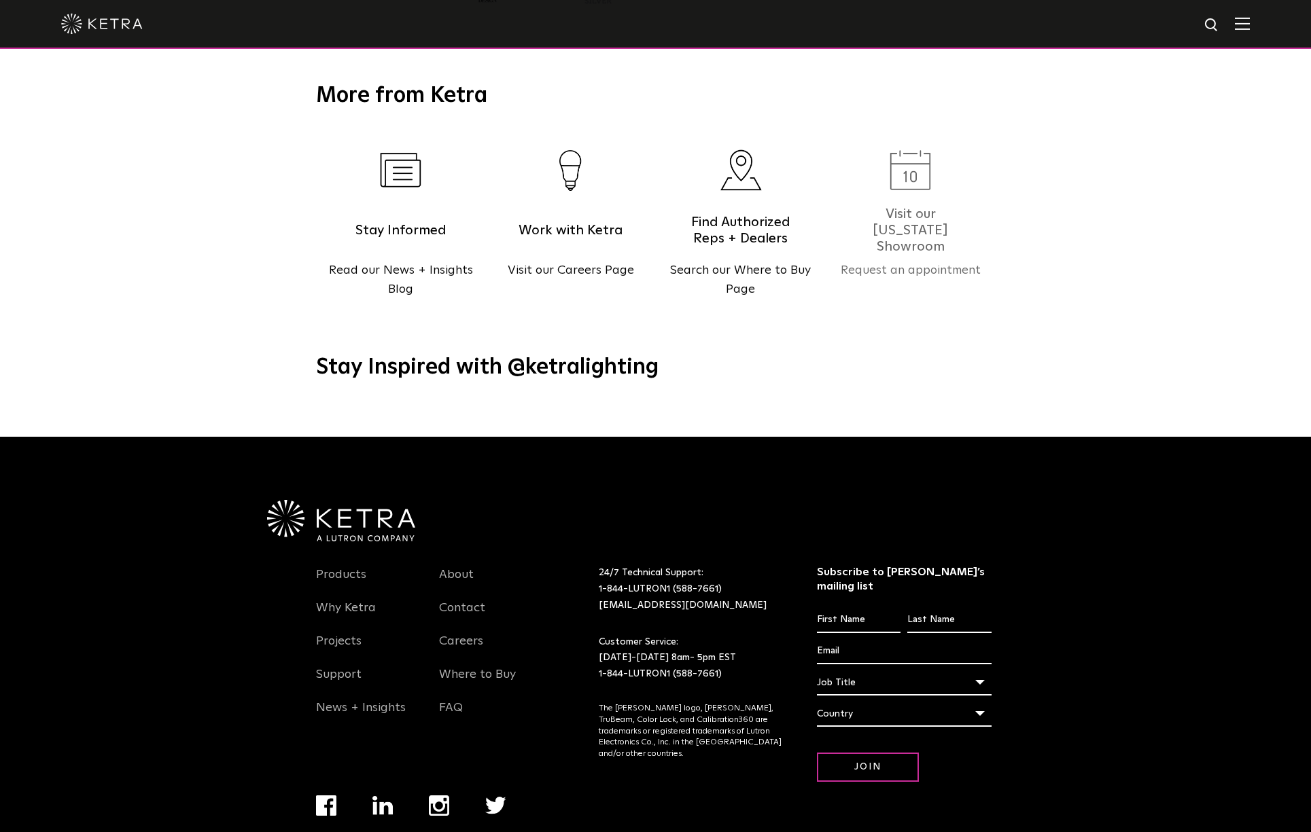
click at [897, 213] on h5 "Visit our [US_STATE] Showroom" at bounding box center [911, 230] width 116 height 34
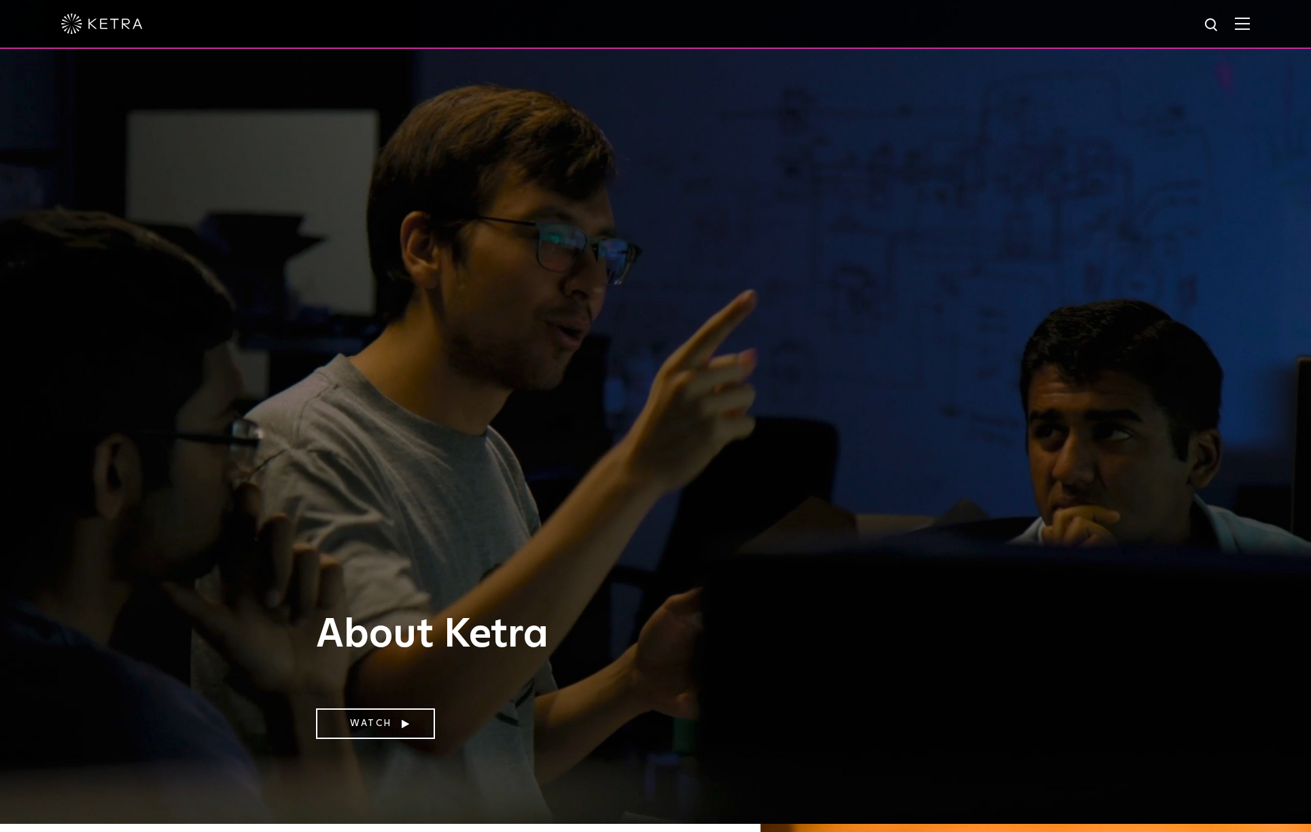
scroll to position [0, 0]
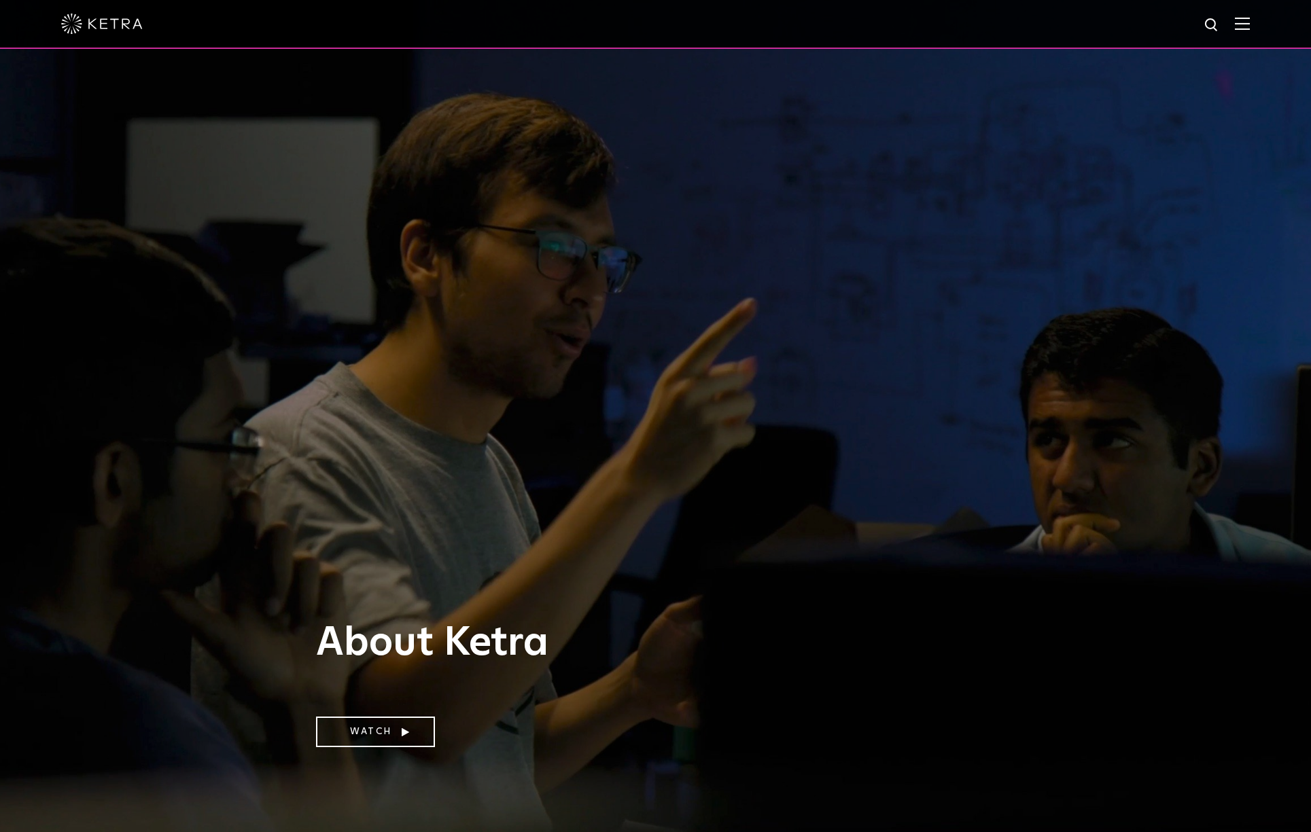
click at [1244, 27] on img at bounding box center [1242, 23] width 15 height 13
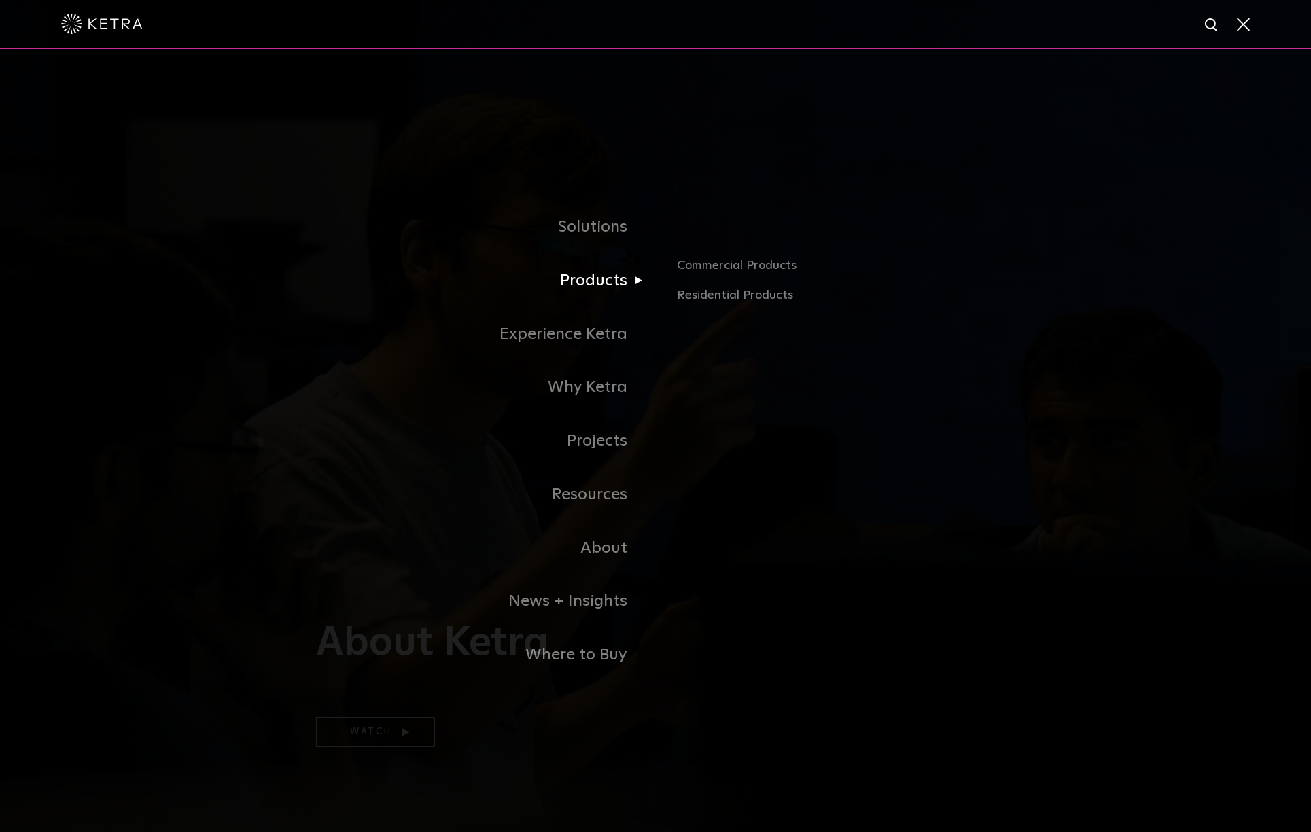
click at [636, 281] on link "Products" at bounding box center [486, 281] width 340 height 54
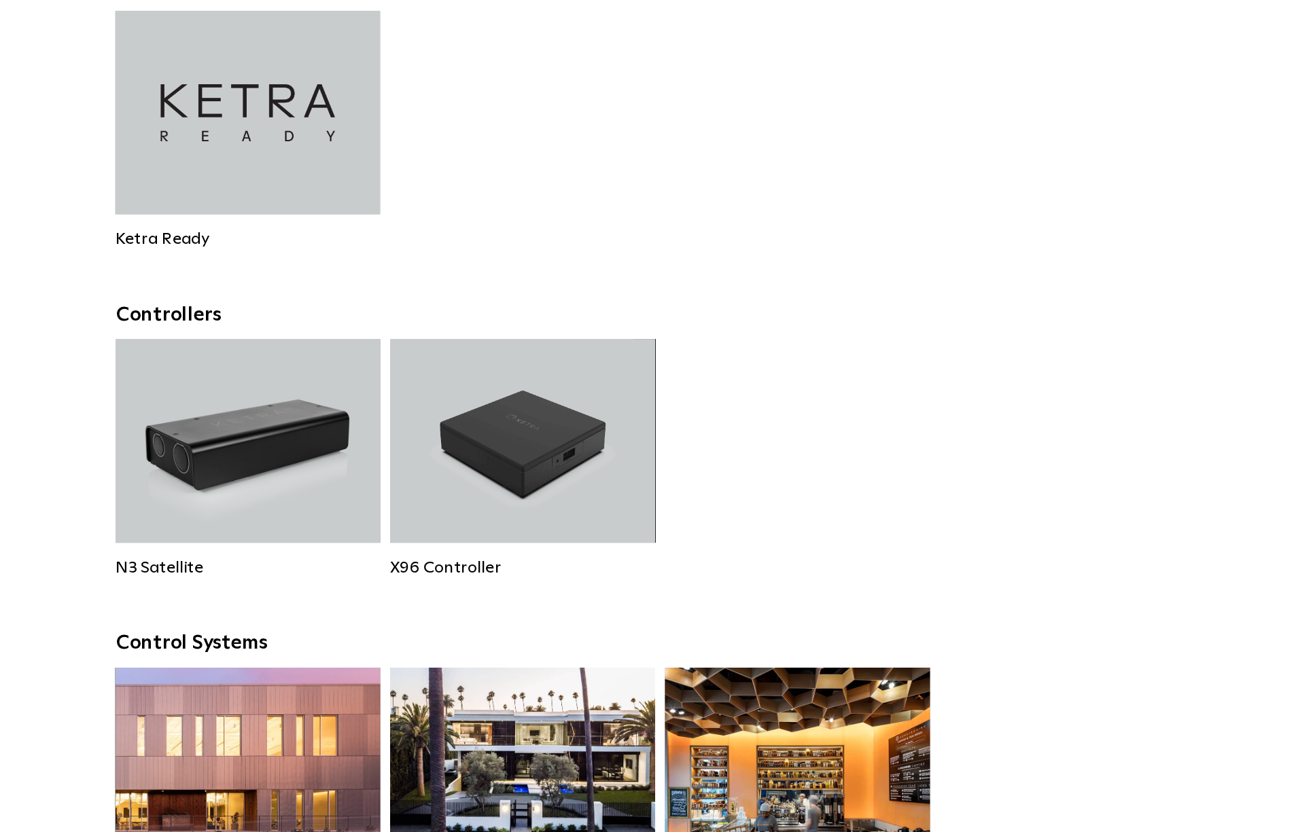
scroll to position [1412, 0]
